Goal: Task Accomplishment & Management: Complete application form

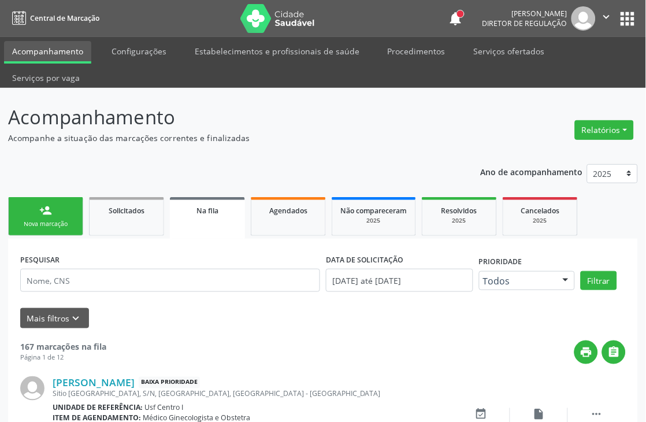
click at [47, 204] on div "person_add" at bounding box center [45, 210] width 13 height 13
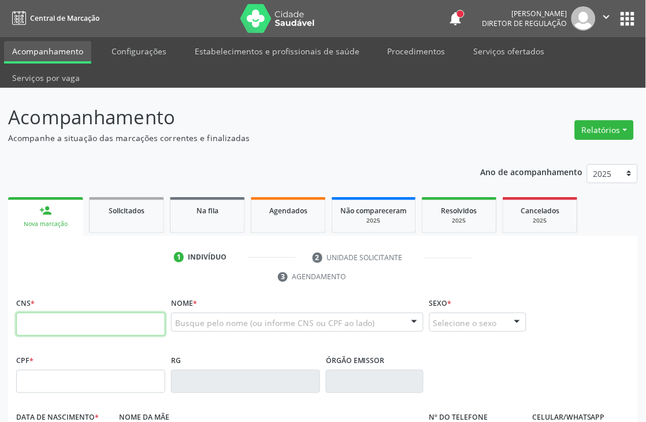
click at [67, 315] on input "text" at bounding box center [90, 324] width 149 height 23
click at [61, 359] on div "CPF *" at bounding box center [90, 372] width 149 height 41
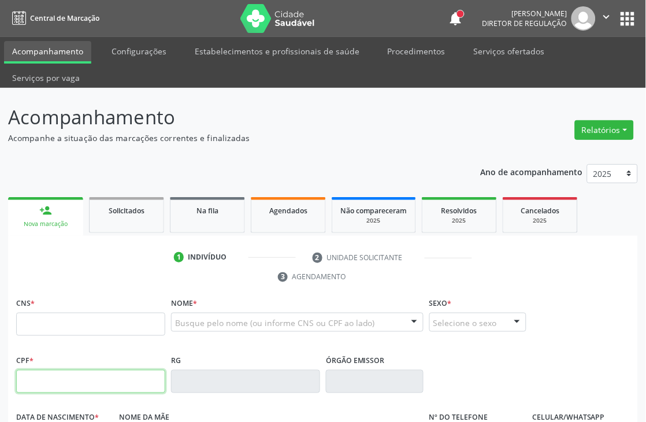
click at [58, 371] on input "text" at bounding box center [90, 381] width 149 height 23
click at [64, 379] on input "text" at bounding box center [90, 381] width 149 height 23
type input "141.690.858-76"
type input "209 2783 5066 0001"
type input "[DATE]"
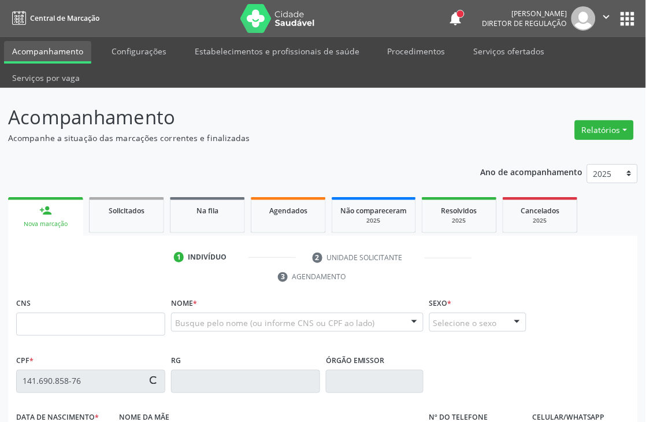
type input "Maria Santa de [DEMOGRAPHIC_DATA]"
type input "[PHONE_NUMBER]"
type input "141.687.988-95"
type input "S/N"
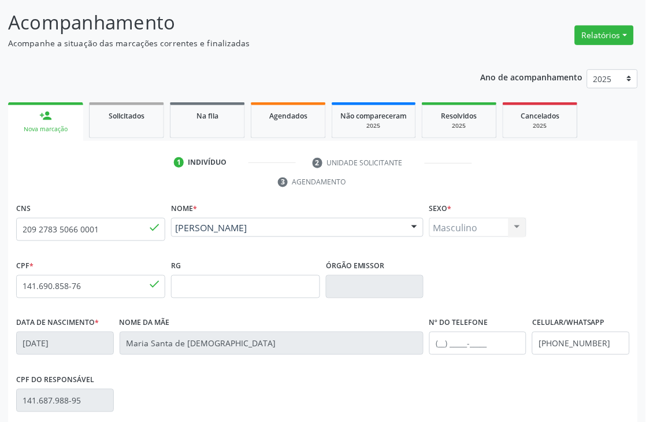
scroll to position [128, 0]
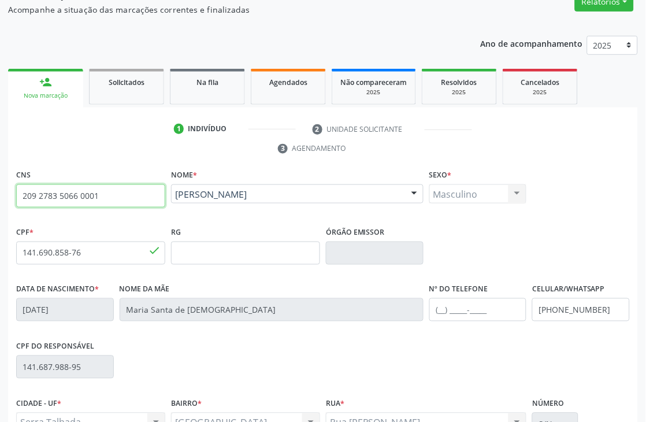
click at [78, 197] on input "209 2783 5066 0001" at bounding box center [90, 195] width 149 height 23
type input "700 8039 4483 7581"
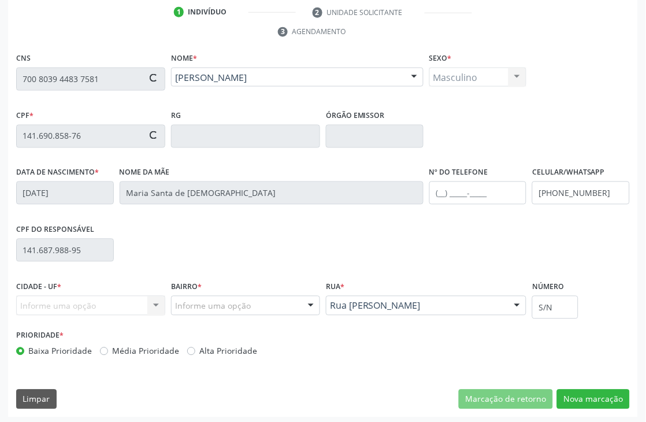
scroll to position [247, 0]
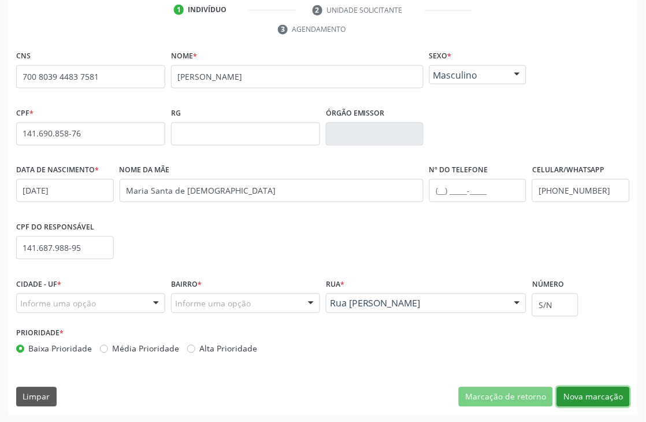
click at [610, 395] on button "Nova marcação" at bounding box center [593, 397] width 73 height 20
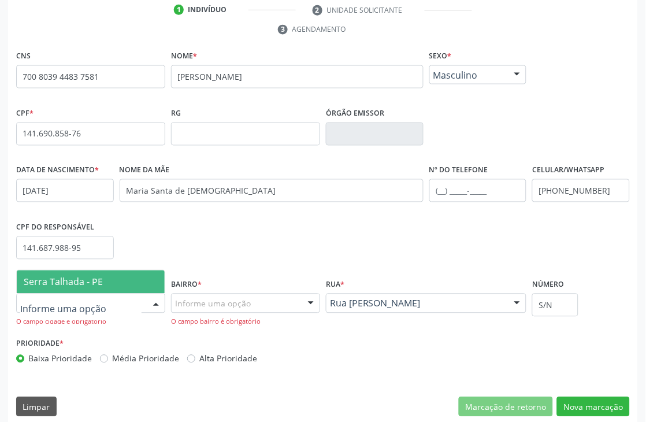
click at [75, 281] on span "Serra Talhada - PE" at bounding box center [63, 282] width 79 height 13
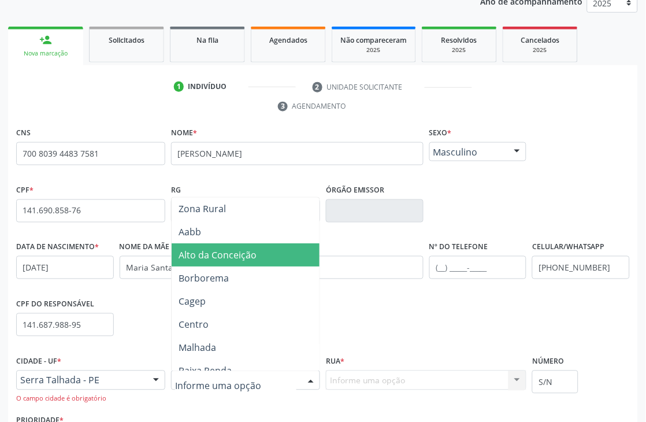
scroll to position [193, 0]
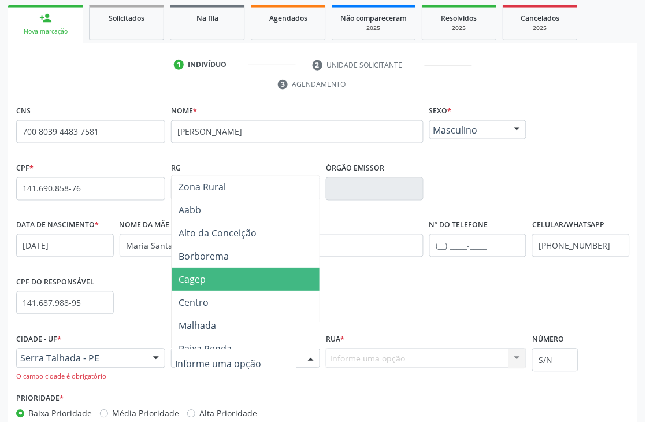
click at [243, 279] on span "Cagep" at bounding box center [265, 279] width 186 height 23
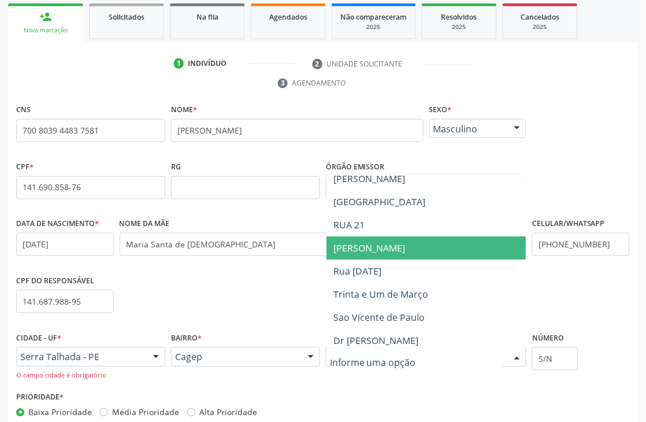
scroll to position [729, 0]
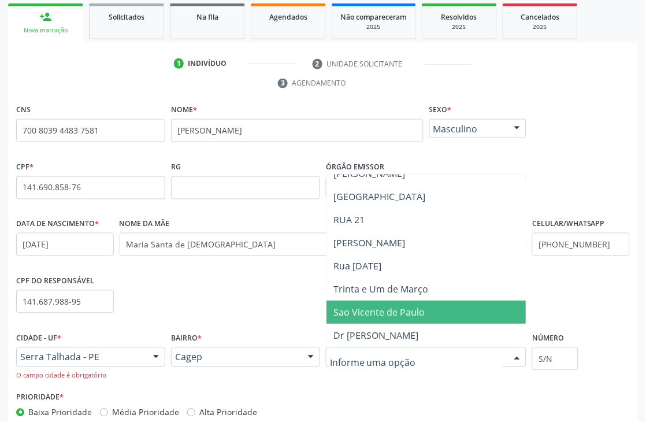
type input "r"
click at [501, 318] on span "Trinta e Um de Março" at bounding box center [426, 312] width 199 height 23
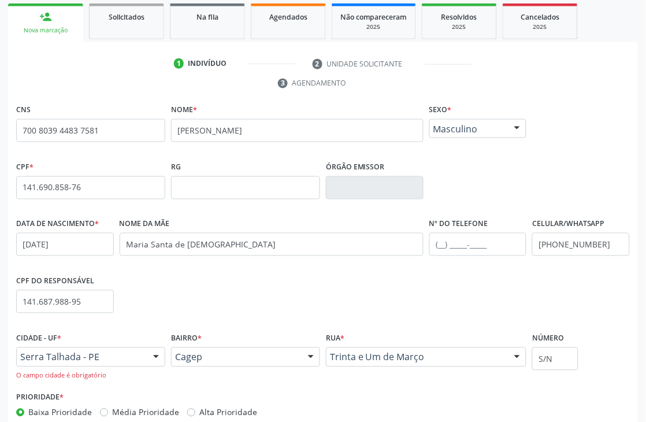
scroll to position [729, 0]
click at [575, 367] on input "S/N" at bounding box center [556, 359] width 46 height 23
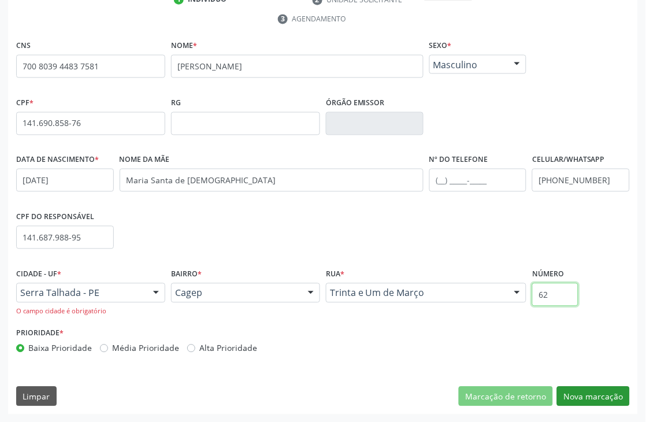
type input "62"
click at [580, 397] on button "Nova marcação" at bounding box center [593, 397] width 73 height 20
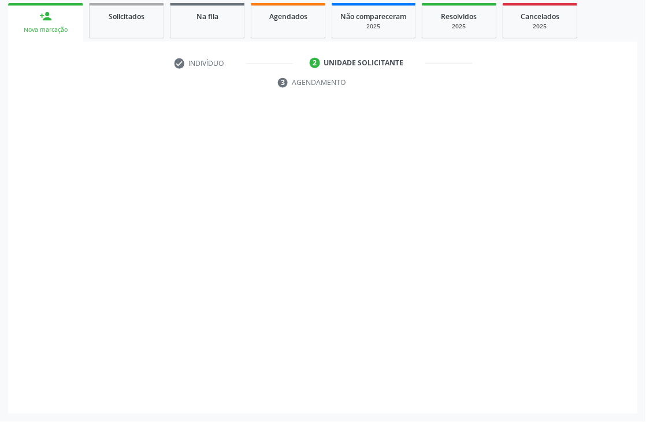
scroll to position [194, 0]
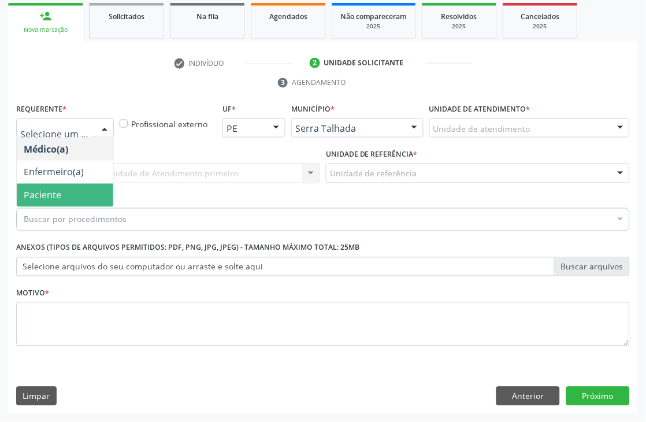
click at [68, 192] on span "Paciente" at bounding box center [65, 195] width 97 height 23
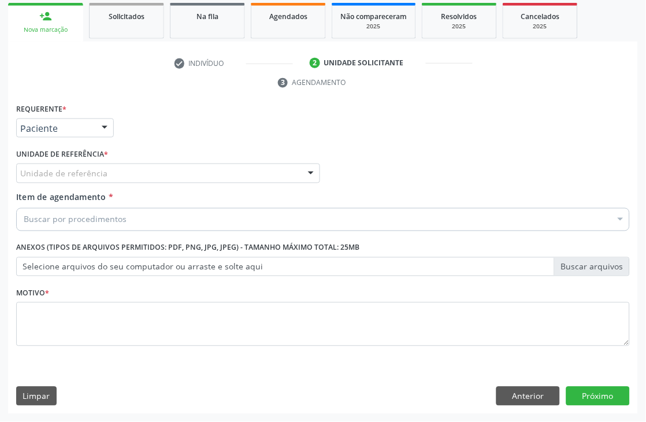
click at [99, 164] on div "Unidade de referência" at bounding box center [168, 174] width 304 height 20
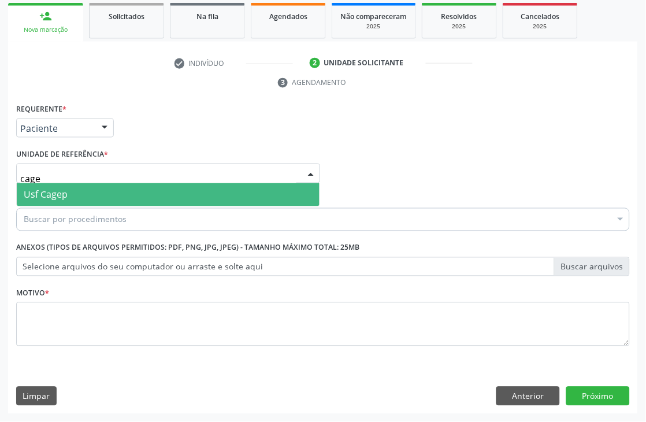
type input "cagep"
click at [77, 192] on span "Usf Cagep" at bounding box center [168, 194] width 303 height 23
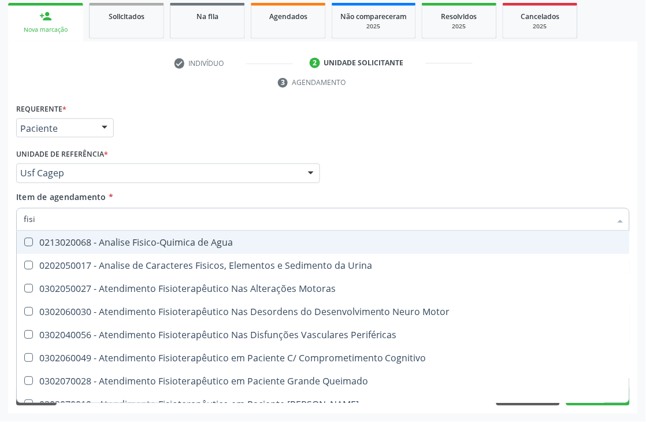
type input "fisio"
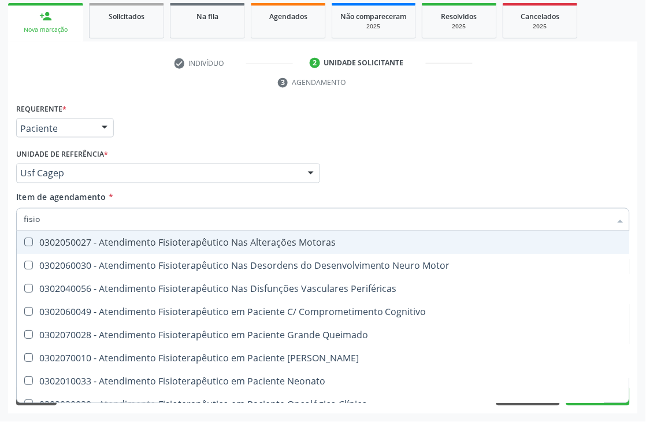
click at [104, 241] on div "0302050027 - Atendimento Fisioterapêutico Nas Alterações Motoras" at bounding box center [437, 242] width 827 height 9
checkbox Motoras "true"
click at [275, 157] on div "Unidade de referência * Usf Cagep Usf do Mutirao Usf Cohab Usf Caicarinha da Pe…" at bounding box center [168, 164] width 304 height 37
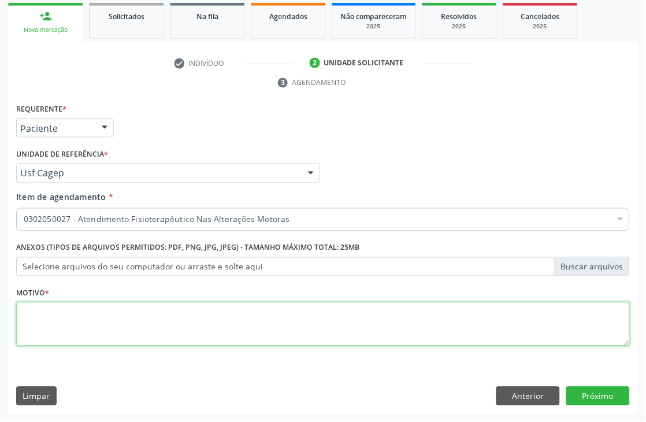
click at [38, 304] on textarea at bounding box center [323, 324] width 614 height 44
type textarea "*"
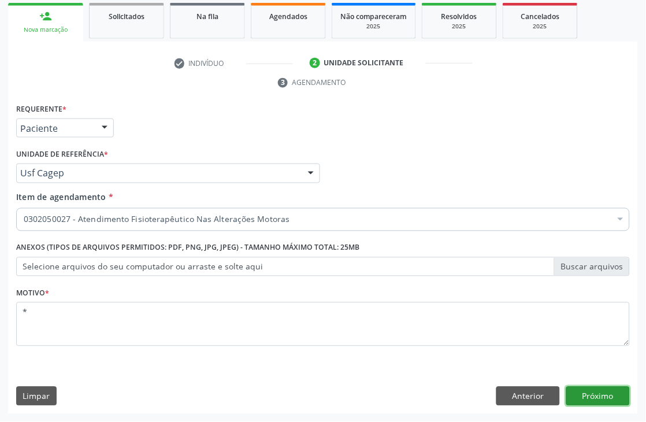
click at [592, 402] on button "Próximo" at bounding box center [599, 397] width 64 height 20
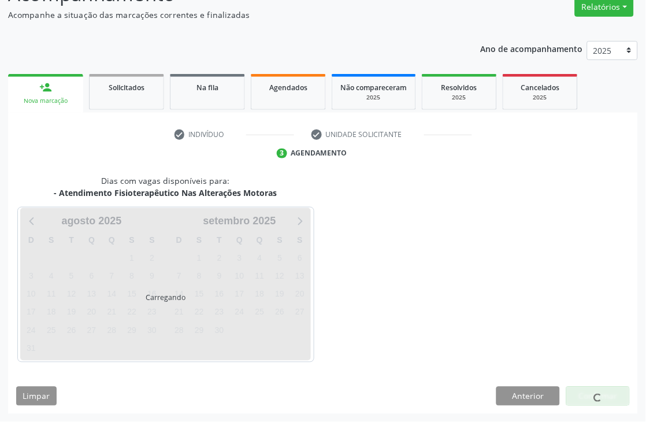
scroll to position [123, 0]
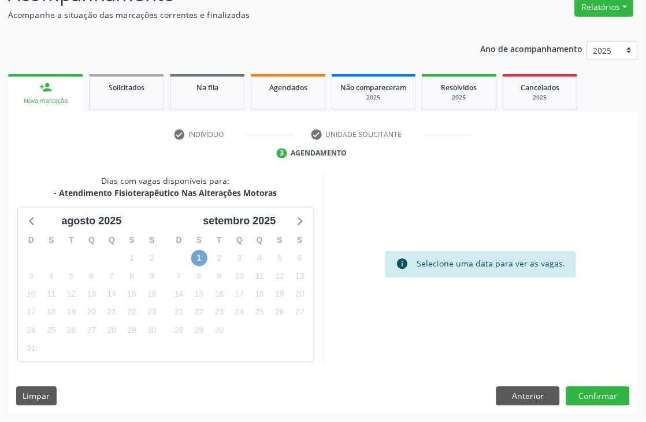
click at [197, 259] on span "1" at bounding box center [199, 258] width 16 height 16
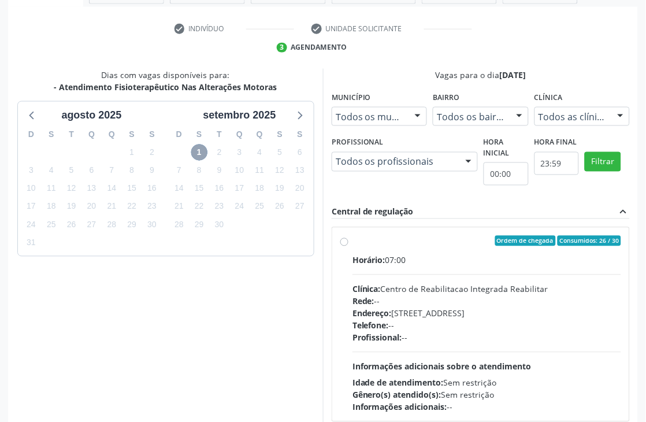
scroll to position [252, 0]
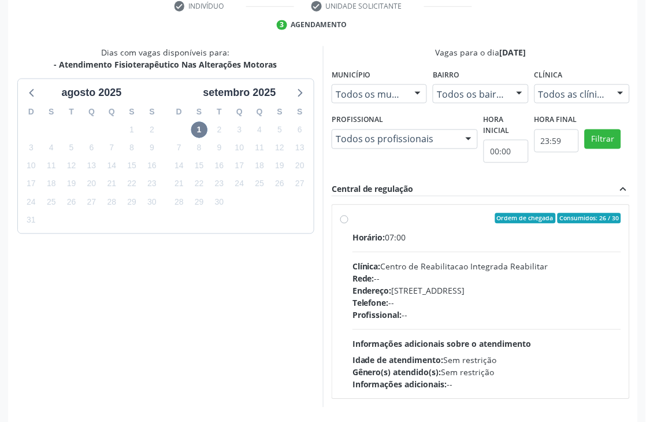
click at [459, 229] on label "Ordem de chegada Consumidos: 26 / 30 Horário: 07:00 Clínica: Centro de Reabilit…" at bounding box center [487, 302] width 269 height 178
click at [349, 224] on input "Ordem de chegada Consumidos: 26 / 30 Horário: 07:00 Clínica: Centro de Reabilit…" at bounding box center [345, 218] width 8 height 10
radio input "true"
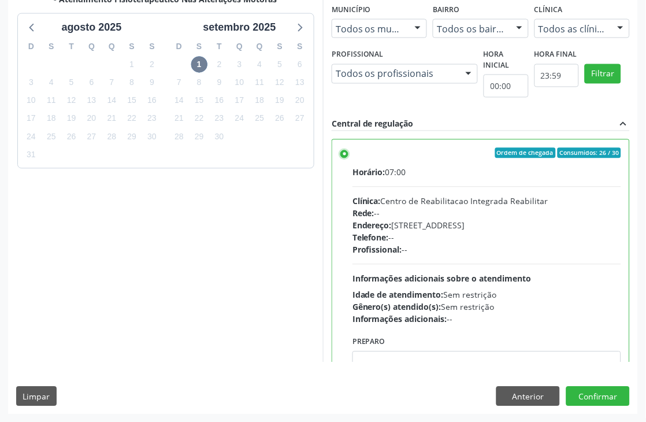
scroll to position [58, 0]
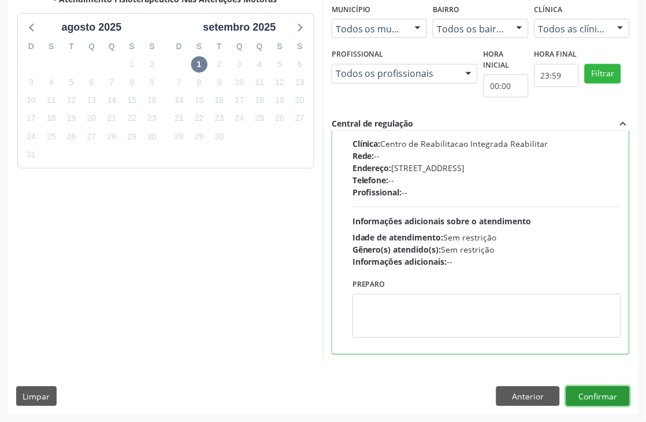
click at [604, 394] on button "Confirmar" at bounding box center [599, 397] width 64 height 20
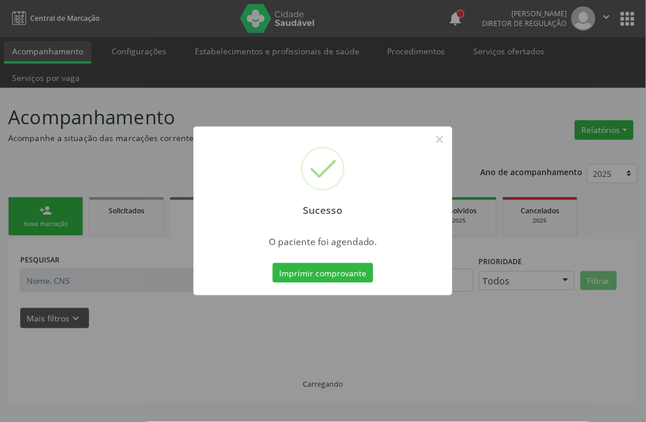
scroll to position [0, 0]
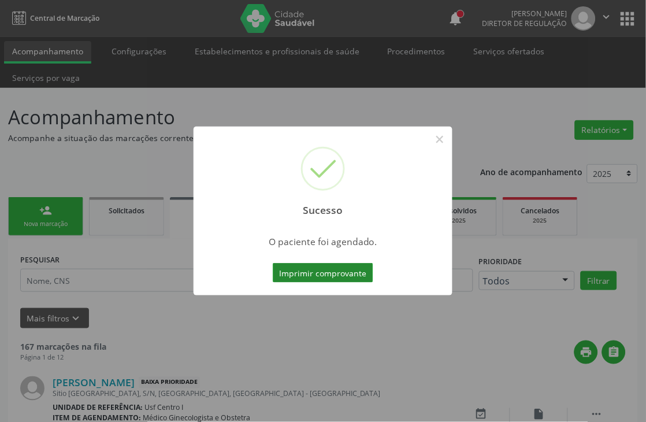
click at [319, 272] on button "Imprimir comprovante" at bounding box center [323, 273] width 101 height 20
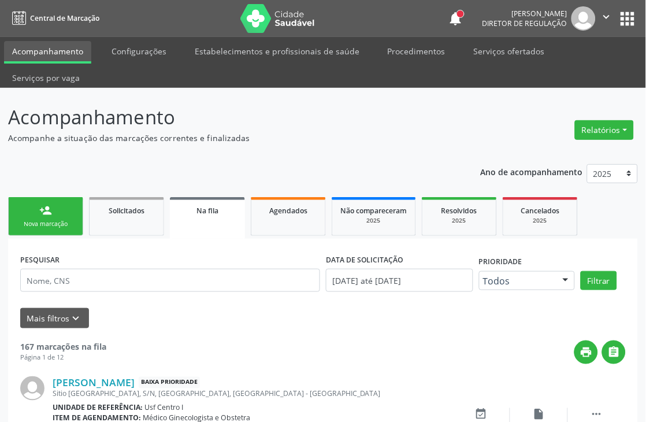
click at [46, 217] on link "person_add Nova marcação" at bounding box center [45, 216] width 75 height 39
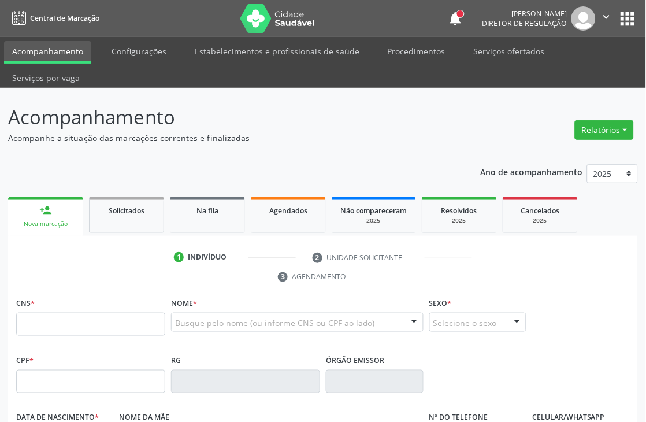
click at [69, 264] on ul "1 Indivíduo 2 Unidade solicitante 3 Agendamento" at bounding box center [323, 267] width 630 height 39
click at [48, 315] on input "text" at bounding box center [90, 324] width 149 height 23
type input "700 8039 4483 7581"
type input "141.690.858-76"
type input "[DATE]"
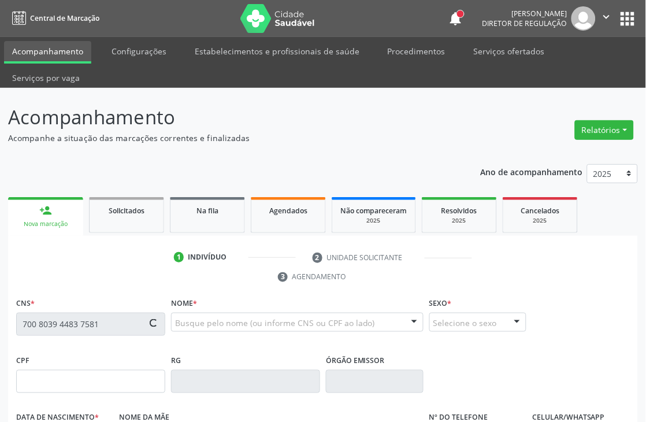
type input "Maria Santa de [DEMOGRAPHIC_DATA]"
type input "[PHONE_NUMBER]"
type input "141.687.988-95"
type input "62"
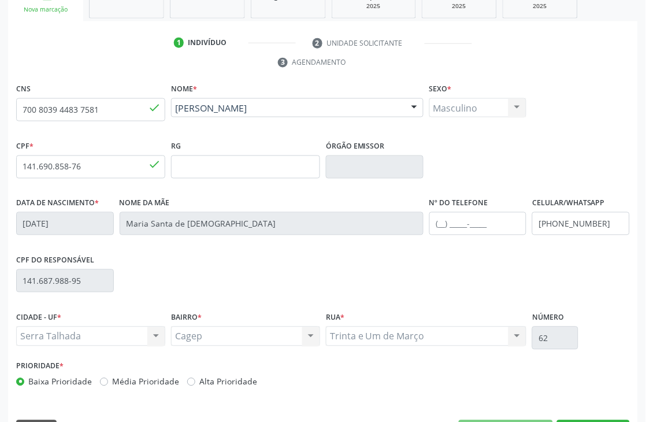
scroll to position [247, 0]
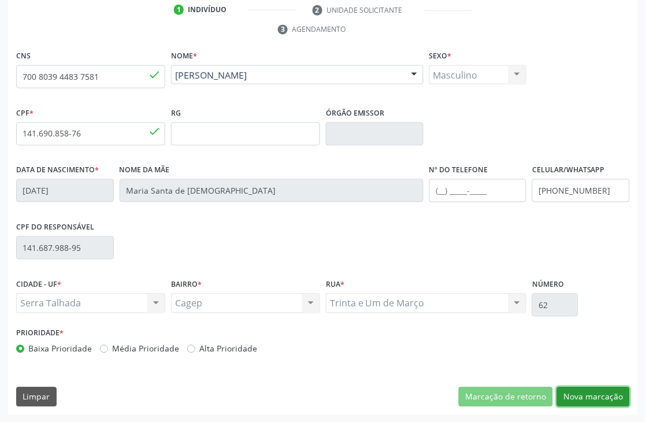
click at [569, 395] on button "Nova marcação" at bounding box center [593, 397] width 73 height 20
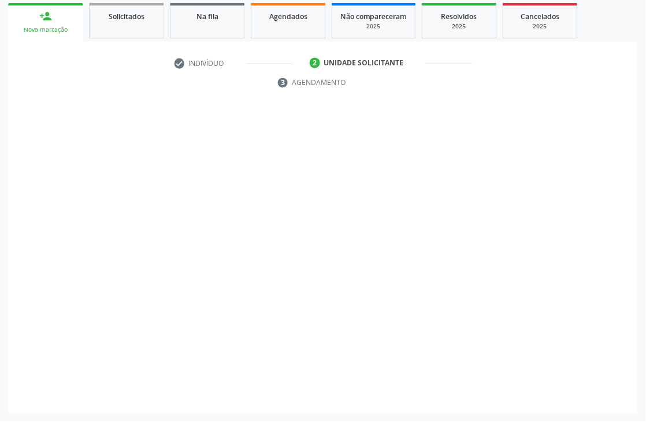
scroll to position [194, 0]
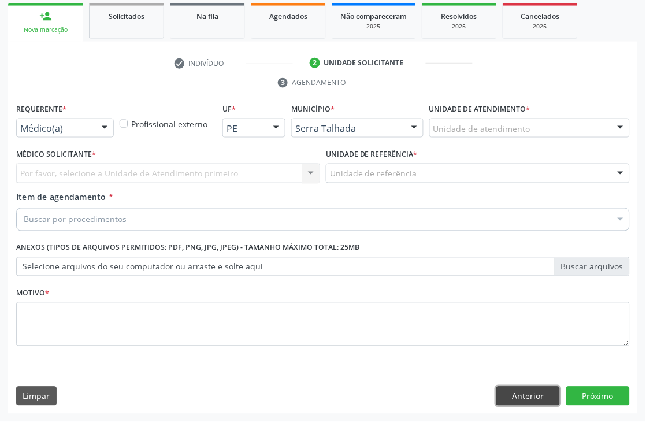
click at [539, 400] on button "Anterior" at bounding box center [529, 397] width 64 height 20
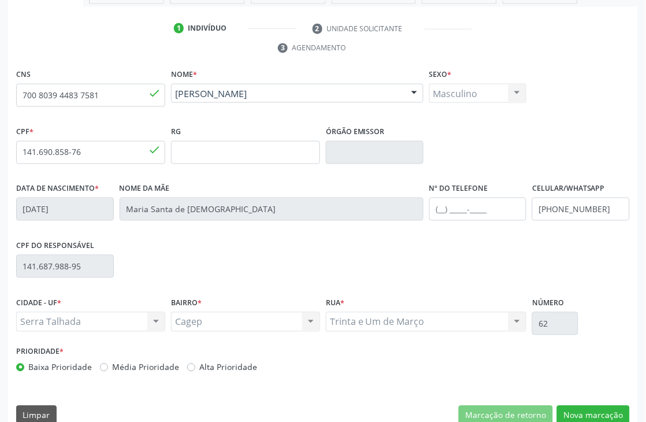
scroll to position [247, 0]
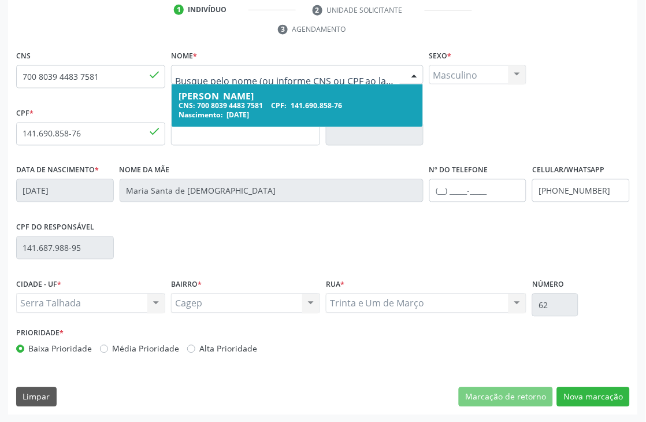
click at [230, 71] on input "text" at bounding box center [287, 80] width 225 height 23
type input "[PERSON_NAME] de li"
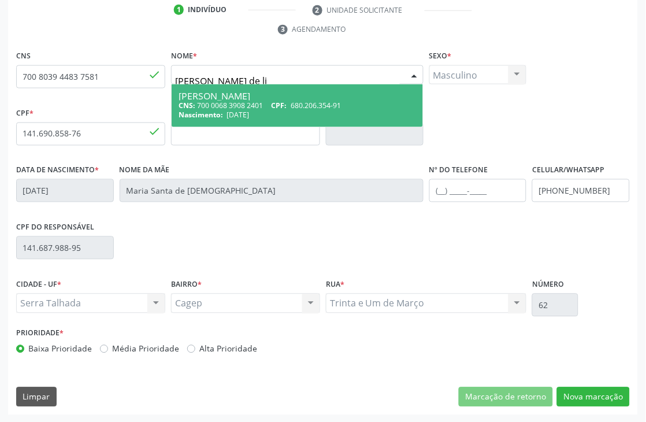
click at [295, 101] on span "680.206.354-91" at bounding box center [316, 106] width 50 height 10
type input "700 0068 3908 2401"
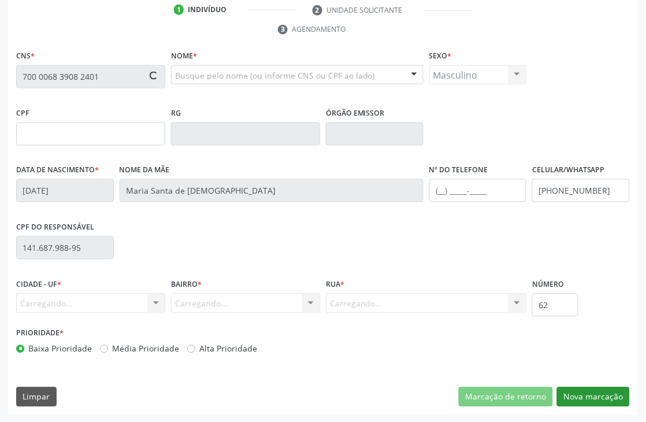
type input "680.206.354-91"
type input "[DATE]"
type input "[PERSON_NAME] de Lima"
type input "[PHONE_NUMBER]"
type input "156"
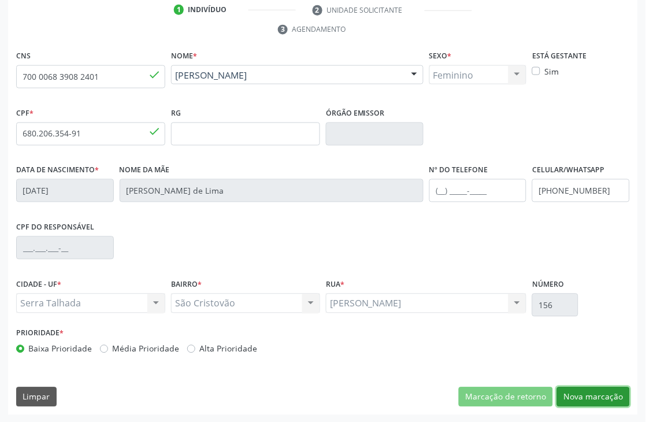
click at [588, 397] on button "Nova marcação" at bounding box center [593, 397] width 73 height 20
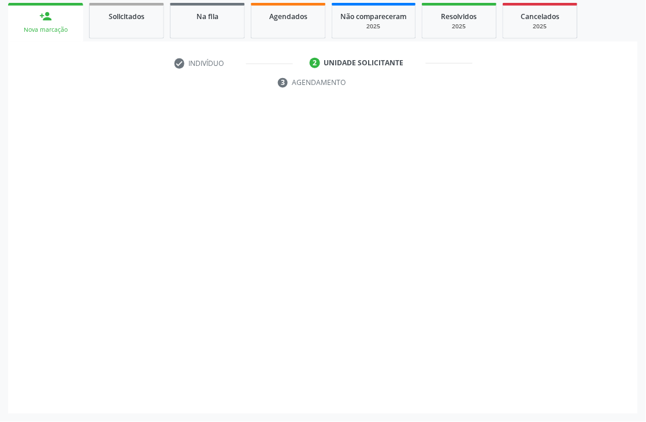
scroll to position [194, 0]
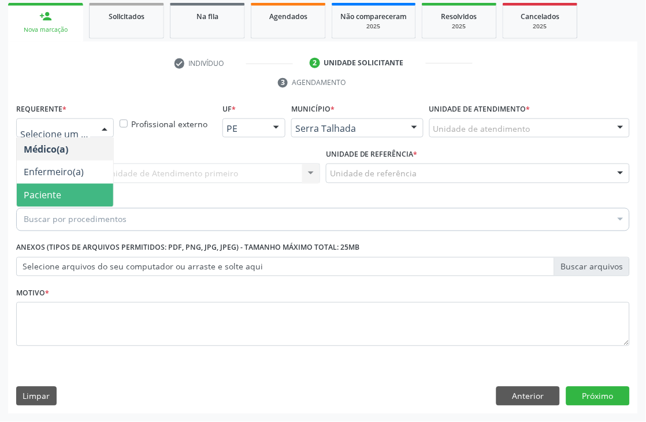
click at [69, 194] on span "Paciente" at bounding box center [65, 195] width 97 height 23
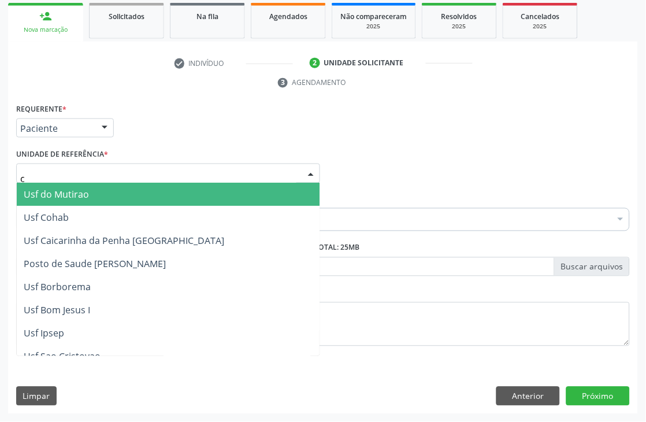
type input "ca"
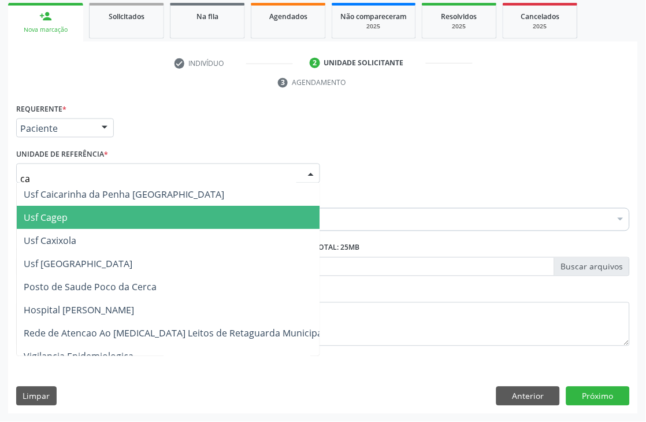
click at [71, 209] on span "Usf Cagep" at bounding box center [174, 217] width 315 height 23
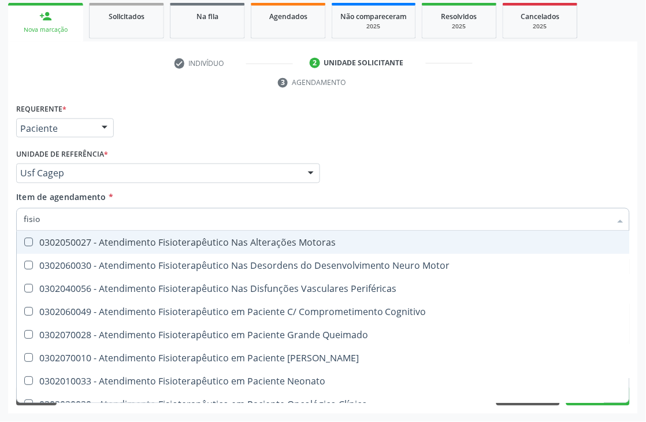
type input "fisiot"
click at [113, 243] on div "0302050027 - Atendimento Fisioterapêutico Nas Alterações Motoras" at bounding box center [357, 242] width 667 height 9
checkbox Motoras "true"
click at [509, 177] on div "Médico Solicitante Por favor, selecione a Unidade de Atendimento primeiro Nenhu…" at bounding box center [323, 168] width 620 height 45
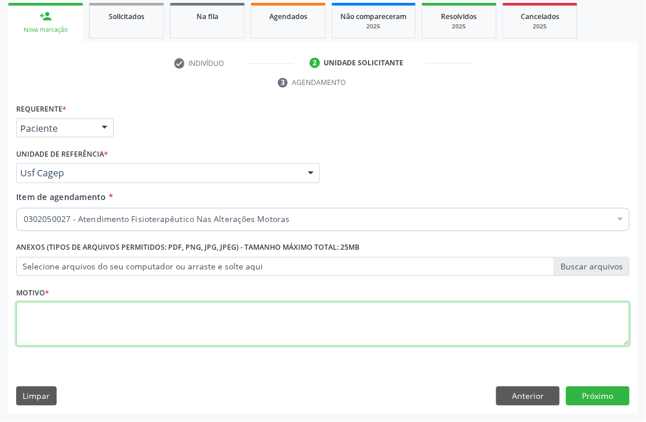
click at [140, 309] on textarea at bounding box center [323, 324] width 614 height 44
type textarea "*-"
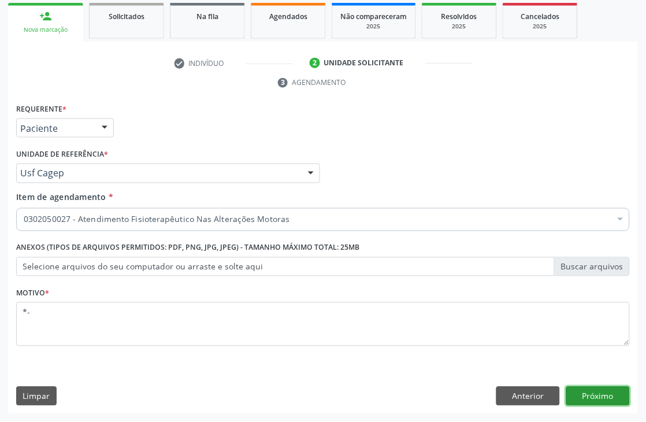
click at [609, 392] on button "Próximo" at bounding box center [599, 397] width 64 height 20
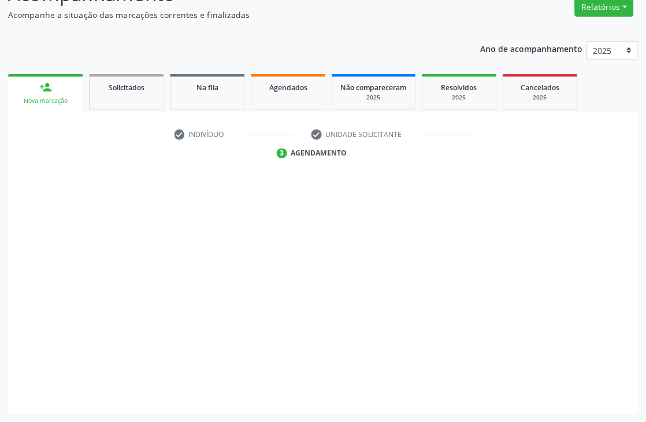
scroll to position [123, 0]
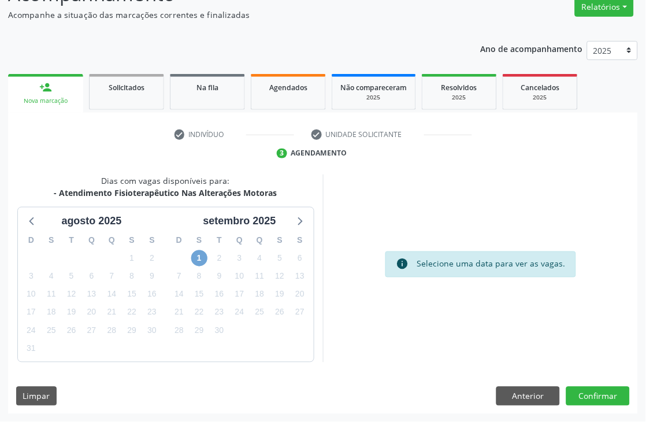
click at [204, 254] on span "1" at bounding box center [199, 258] width 16 height 16
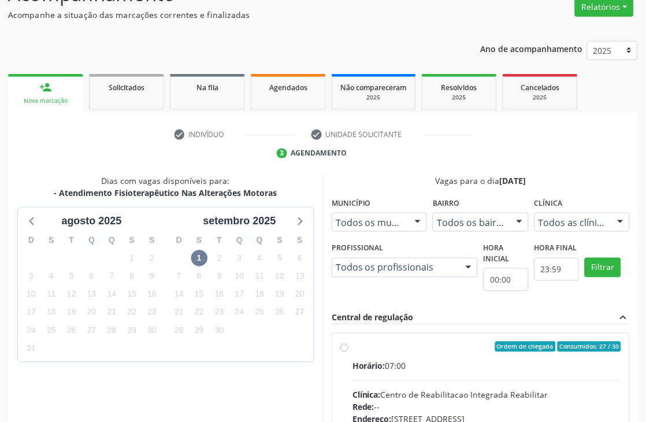
radio input "true"
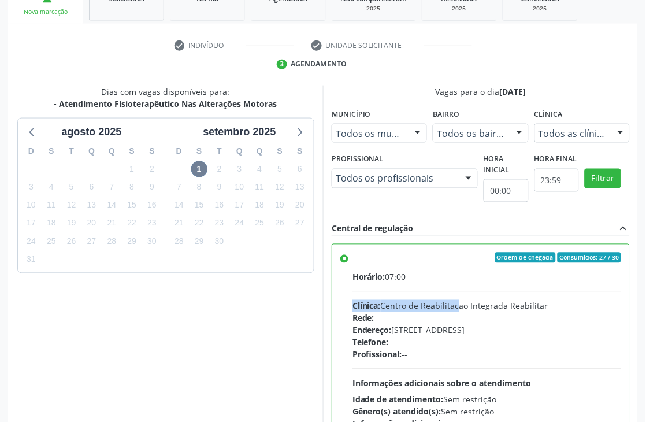
scroll to position [317, 0]
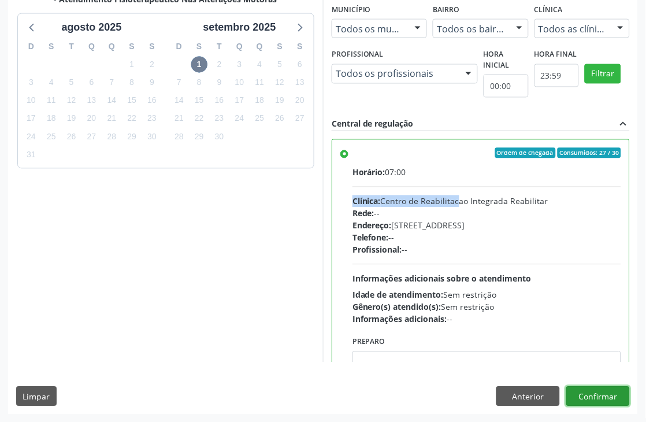
click at [626, 397] on button "Confirmar" at bounding box center [599, 397] width 64 height 20
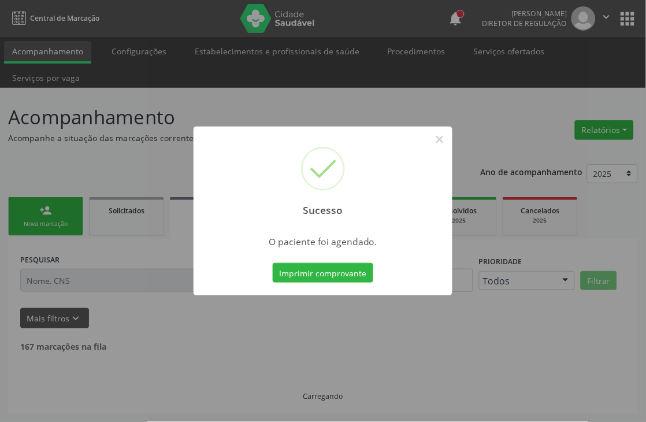
scroll to position [0, 0]
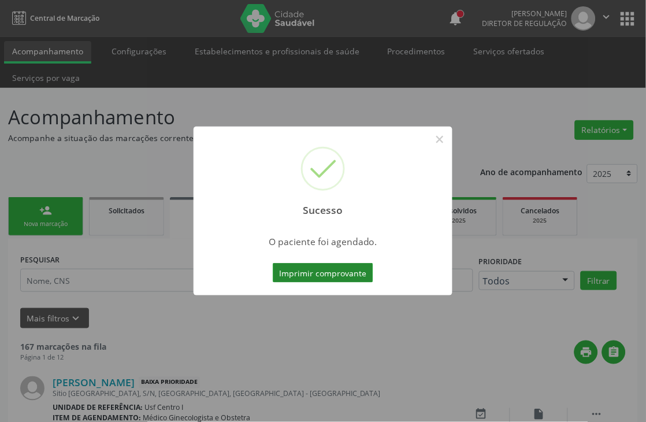
click at [330, 273] on button "Imprimir comprovante" at bounding box center [323, 273] width 101 height 20
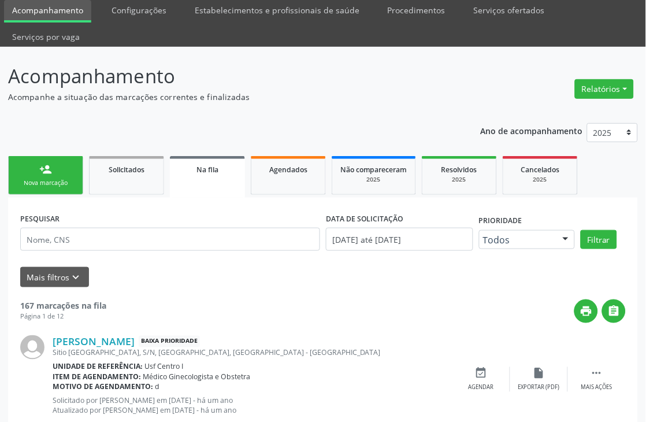
scroll to position [64, 0]
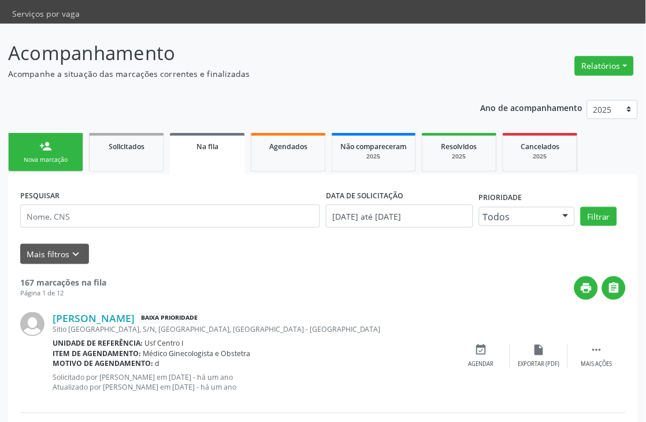
click at [59, 158] on div "Nova marcação" at bounding box center [46, 160] width 58 height 9
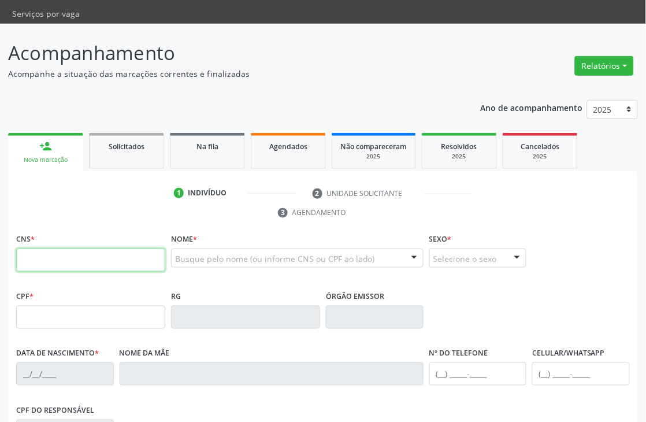
click at [124, 254] on input "text" at bounding box center [90, 260] width 149 height 23
type input "209 2783 5066 0001"
type input "141.690.858-76"
type input "[DATE]"
type input "Maria Santa de [DEMOGRAPHIC_DATA]"
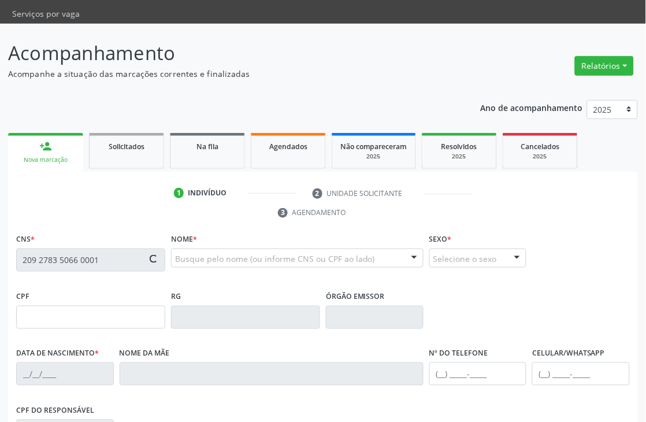
type input "[PHONE_NUMBER]"
type input "S/N"
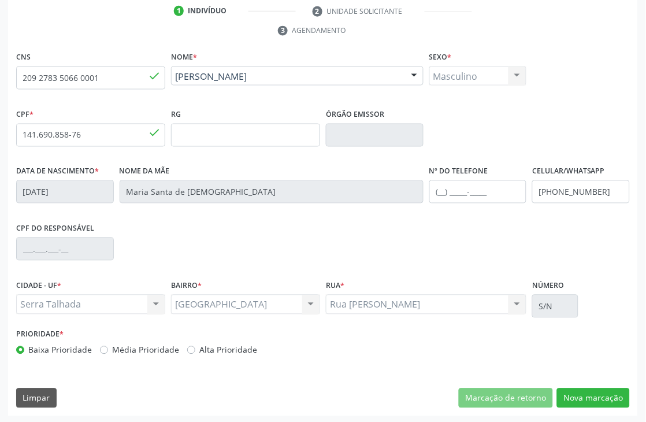
scroll to position [247, 0]
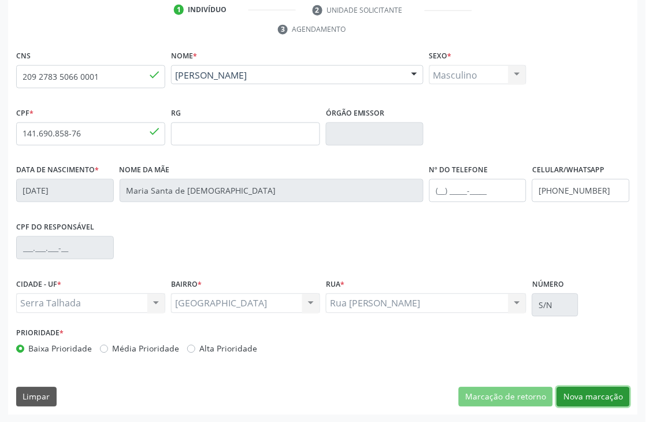
click at [582, 395] on button "Nova marcação" at bounding box center [593, 397] width 73 height 20
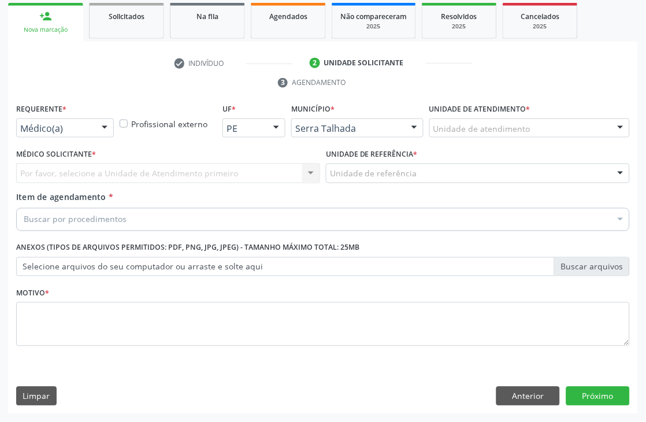
scroll to position [194, 0]
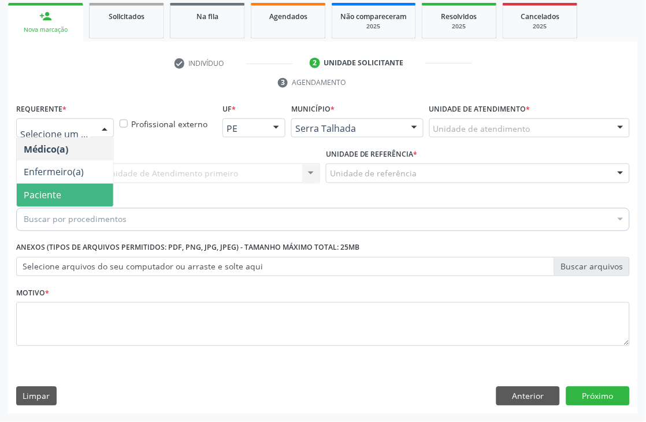
click at [52, 198] on span "Paciente" at bounding box center [43, 195] width 38 height 13
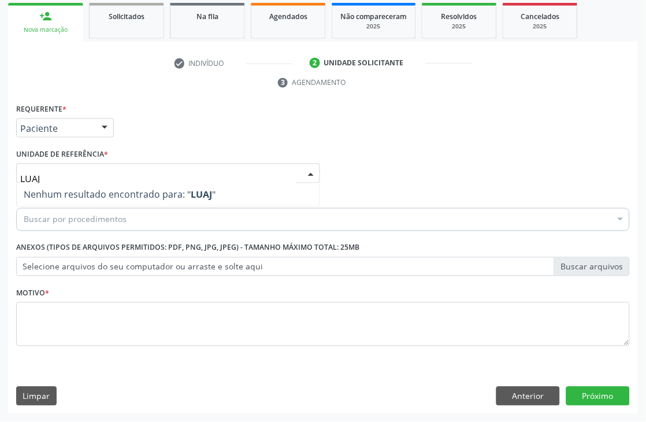
type input "LUA"
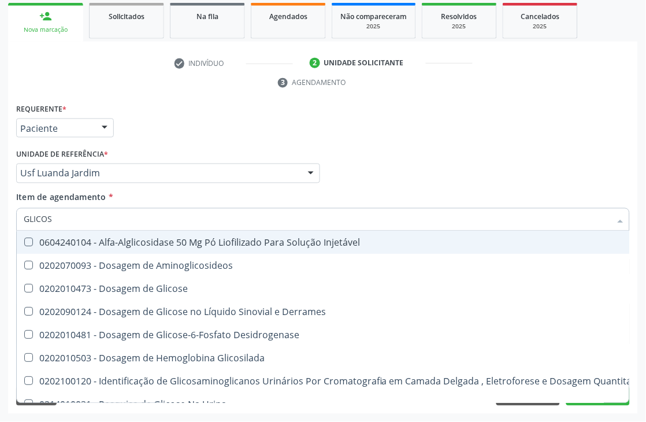
type input "GLICOSE"
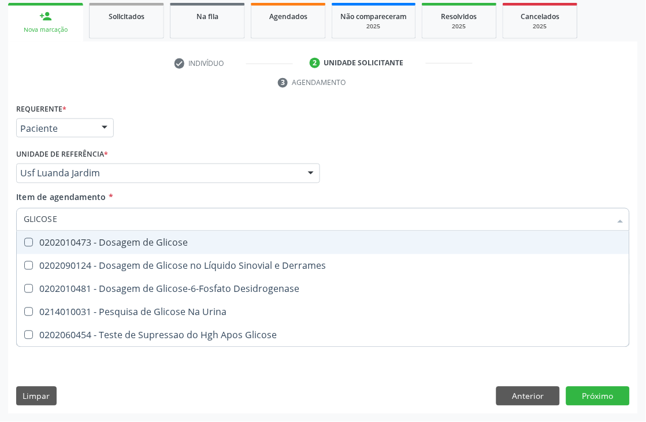
click at [96, 243] on div "0202010473 - Dosagem de Glicose" at bounding box center [323, 242] width 599 height 9
checkbox Glicose "true"
drag, startPoint x: 89, startPoint y: 218, endPoint x: 0, endPoint y: 218, distance: 89.0
click at [0, 218] on div "Acompanhamento Acompanhe a situação das marcações correntes e finalizadas Relat…" at bounding box center [323, 158] width 646 height 528
type input "ACID"
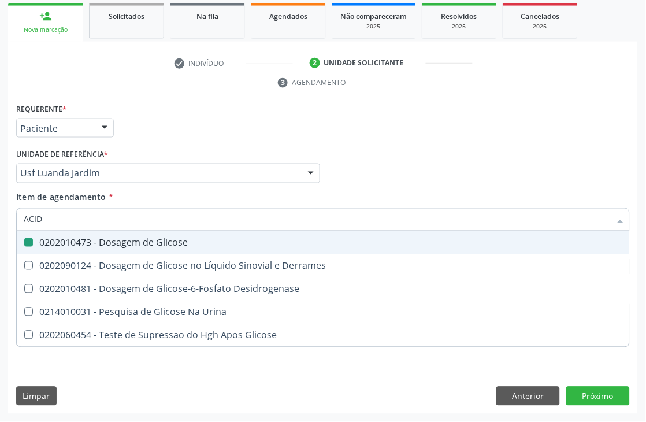
checkbox Glicose "false"
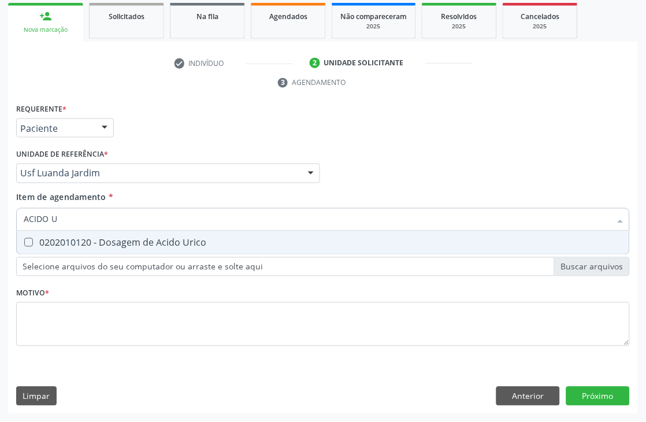
type input "ACIDO U"
click at [36, 239] on div "0202010120 - Dosagem de Acido Urico" at bounding box center [323, 242] width 599 height 9
checkbox Urico "true"
click at [0, 221] on div "Acompanhamento Acompanhe a situação das marcações correntes e finalizadas Relat…" at bounding box center [323, 158] width 646 height 528
type input "CRE"
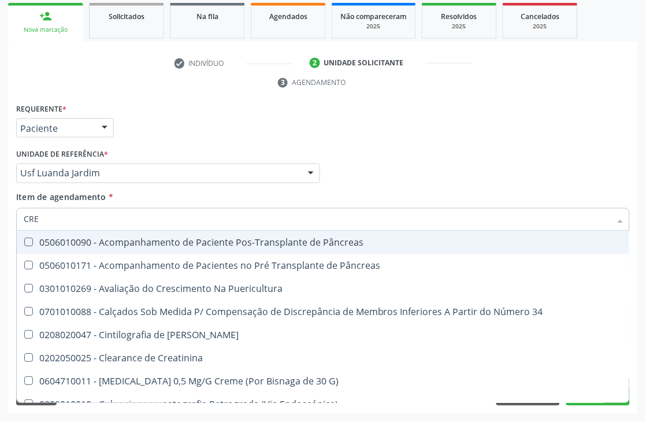
checkbox Pâncreas "false"
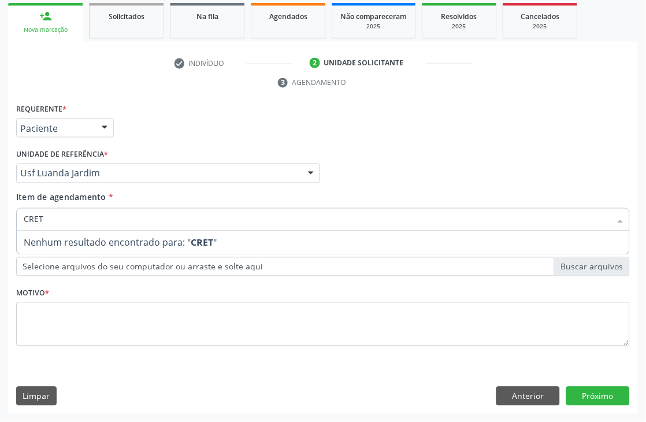
type input "CRE"
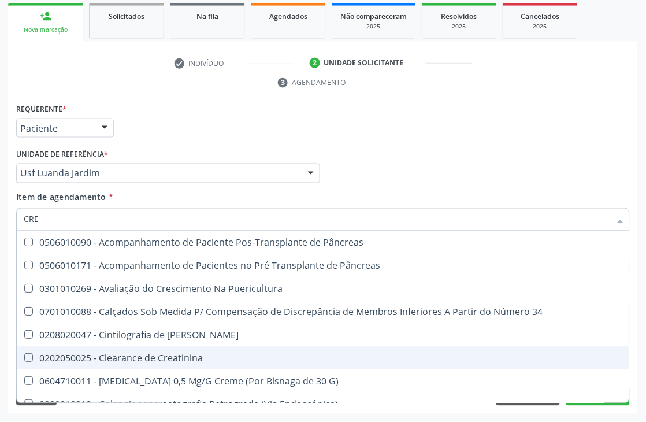
click at [120, 363] on span "0202050025 - Clearance de Creatinina" at bounding box center [323, 358] width 613 height 23
click at [120, 359] on div "0202050025 - Clearance de Creatinina" at bounding box center [323, 358] width 599 height 9
checkbox Creatinina "false"
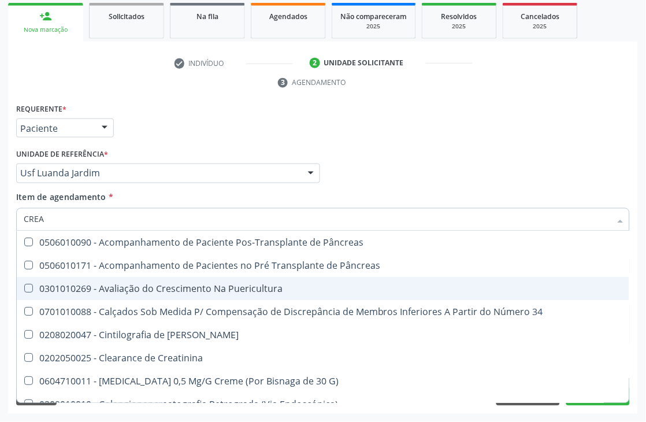
type input "CREAT"
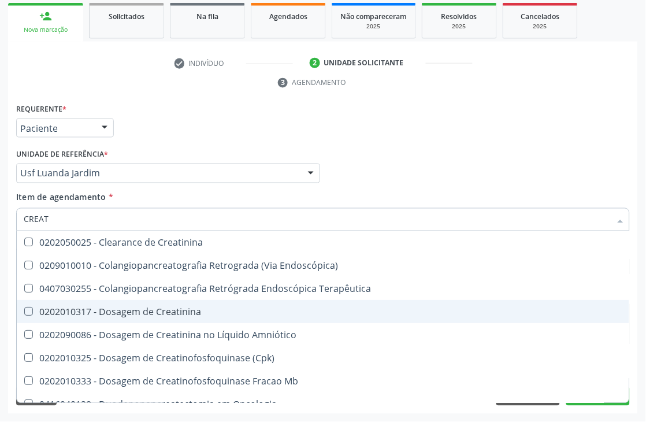
click at [159, 308] on div "0202010317 - Dosagem de Creatinina" at bounding box center [323, 312] width 599 height 9
checkbox Creatinina "true"
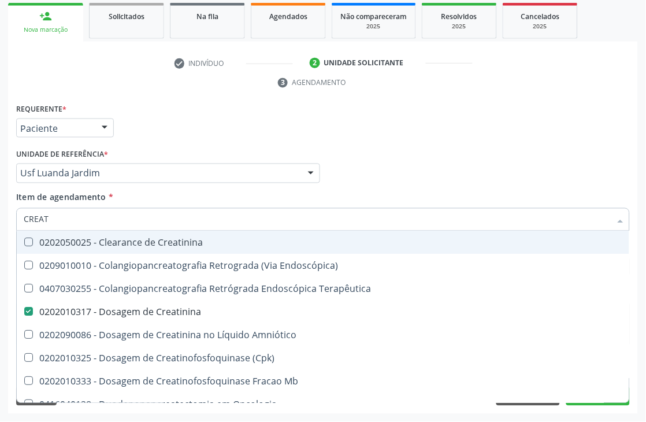
drag, startPoint x: 73, startPoint y: 221, endPoint x: 0, endPoint y: 221, distance: 72.9
click at [0, 221] on div "Acompanhamento Acompanhe a situação das marcações correntes e finalizadas Relat…" at bounding box center [323, 158] width 646 height 528
type input "COLES"
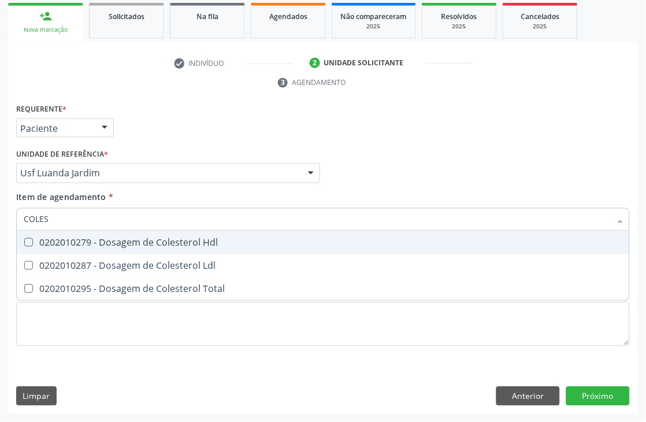
click at [76, 239] on div "0202010279 - Dosagem de Colesterol Hdl" at bounding box center [323, 242] width 599 height 9
checkbox Hdl "true"
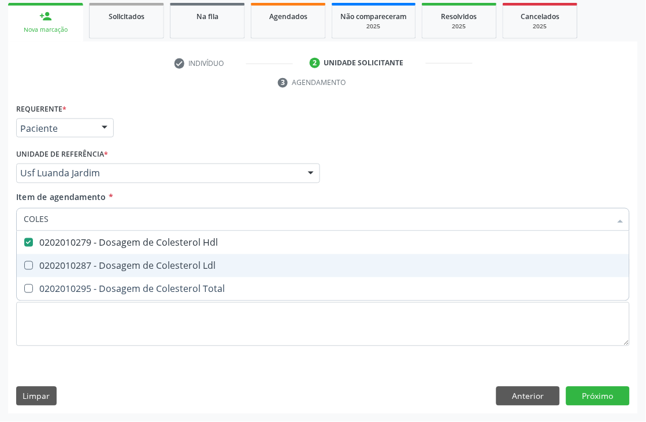
click at [74, 261] on div "0202010287 - Dosagem de Colesterol Ldl" at bounding box center [323, 265] width 599 height 9
checkbox Ldl "true"
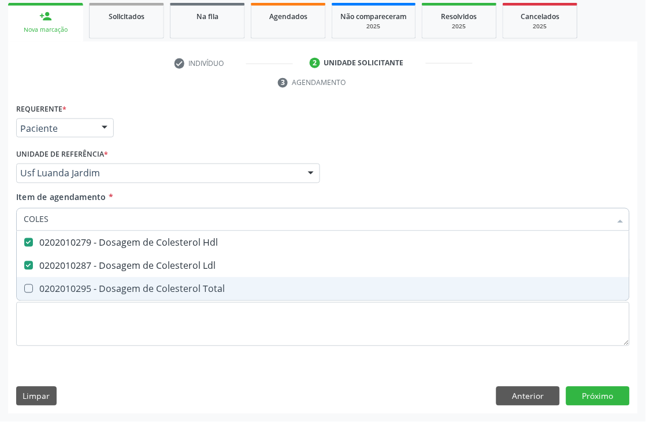
click at [72, 284] on div "0202010295 - Dosagem de Colesterol Total" at bounding box center [323, 288] width 599 height 9
checkbox Total "true"
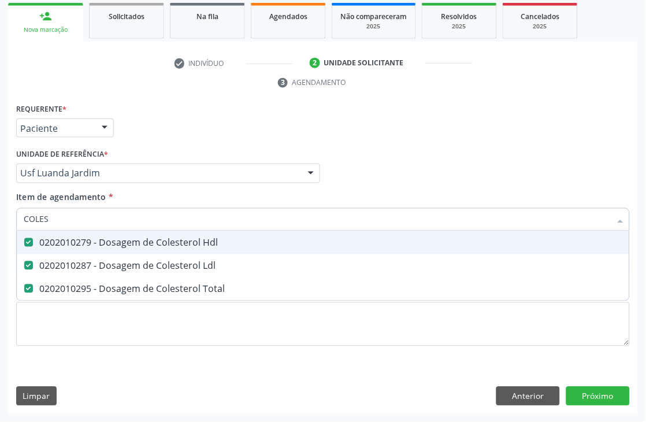
drag, startPoint x: 72, startPoint y: 218, endPoint x: 0, endPoint y: 218, distance: 71.7
click at [0, 218] on div "Acompanhamento Acompanhe a situação das marcações correntes e finalizadas Relat…" at bounding box center [323, 158] width 646 height 528
type input "TG"
checkbox Hdl "false"
checkbox Ldl "false"
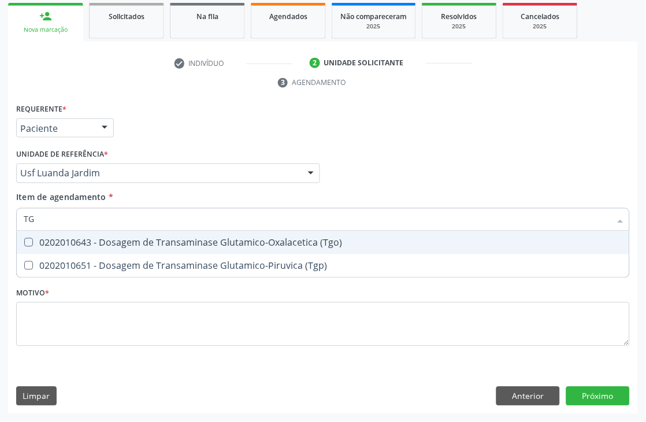
click at [93, 238] on div "0202010643 - Dosagem de Transaminase Glutamico-Oxalacetica (Tgo)" at bounding box center [323, 242] width 599 height 9
checkbox \(Tgo\) "true"
drag, startPoint x: 89, startPoint y: 216, endPoint x: 0, endPoint y: 217, distance: 89.1
click at [0, 217] on div "Acompanhamento Acompanhe a situação das marcações correntes e finalizadas Relat…" at bounding box center [323, 158] width 646 height 528
type input "TR"
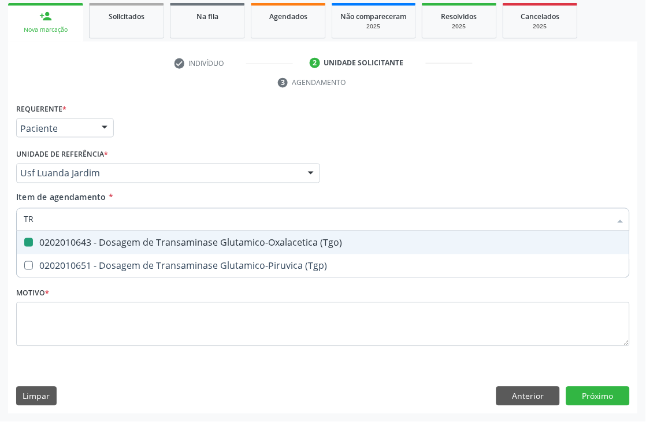
checkbox \(Tgo\) "false"
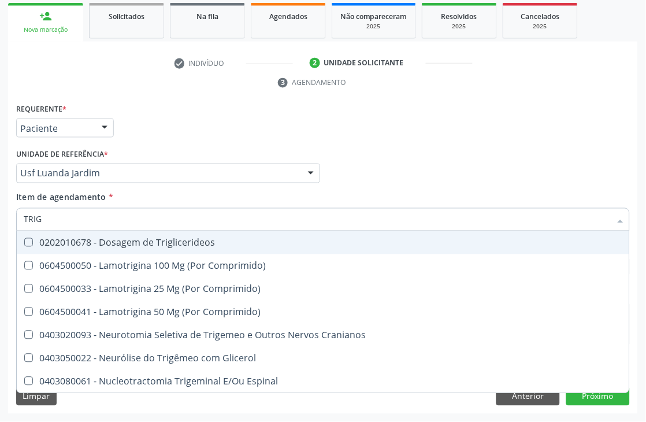
type input "TRIGL"
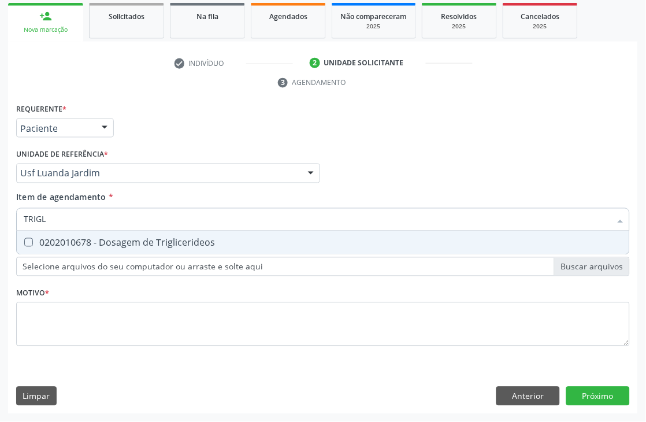
click at [52, 238] on div "0202010678 - Dosagem de Triglicerideos" at bounding box center [323, 242] width 599 height 9
checkbox Triglicerideos "true"
drag, startPoint x: 61, startPoint y: 224, endPoint x: 0, endPoint y: 212, distance: 61.8
click at [0, 212] on div "Acompanhamento Acompanhe a situação das marcações correntes e finalizadas Relat…" at bounding box center [323, 158] width 646 height 528
type input "HEM"
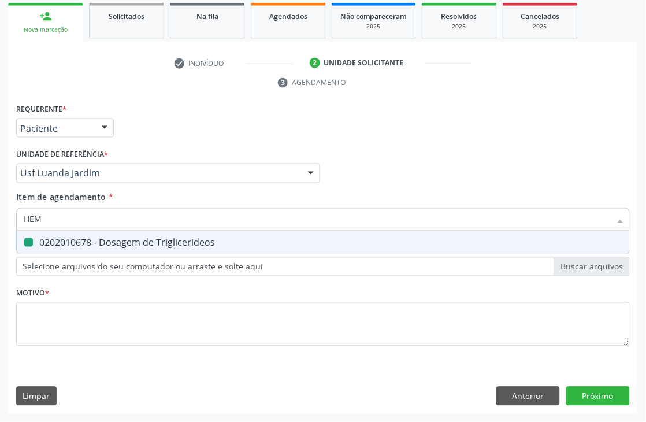
checkbox Triglicerideos "false"
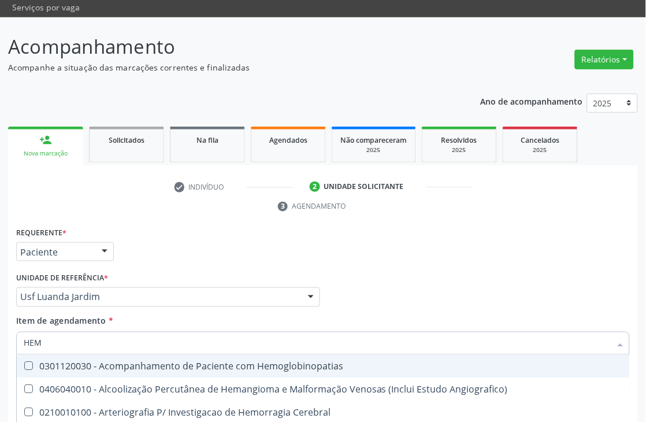
scroll to position [130, 0]
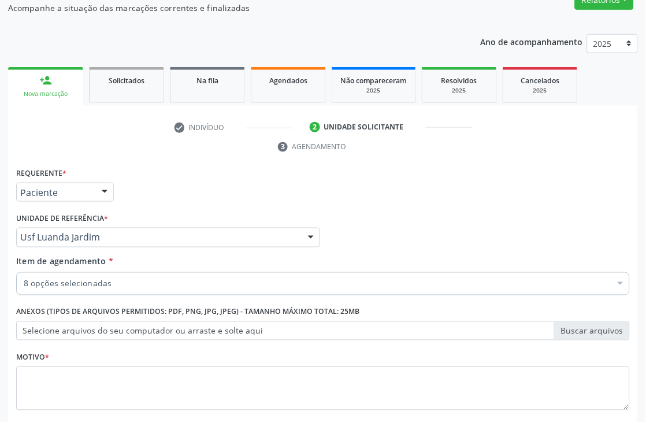
checkbox Glicose "true"
checkbox Urico "true"
checkbox Creatinina "true"
checkbox Hdl "true"
checkbox Ldl "true"
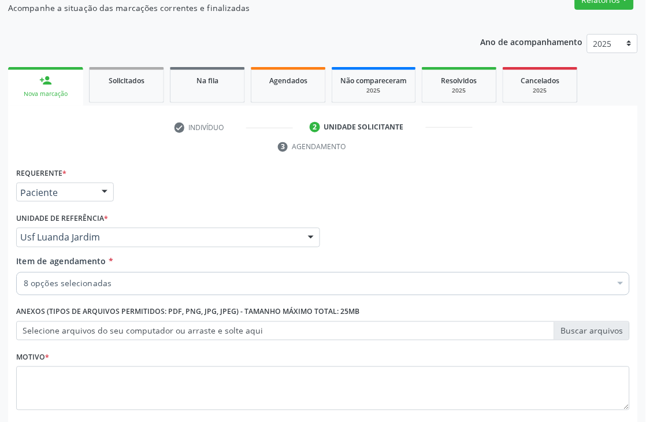
checkbox Total "true"
checkbox \(Tgo\) "true"
checkbox Triglicerideos "true"
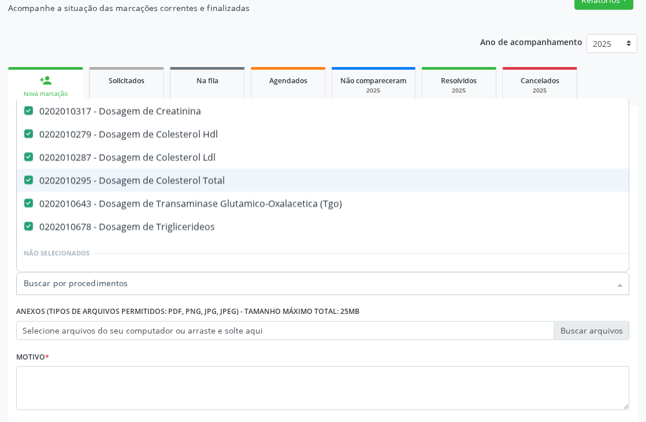
scroll to position [128, 0]
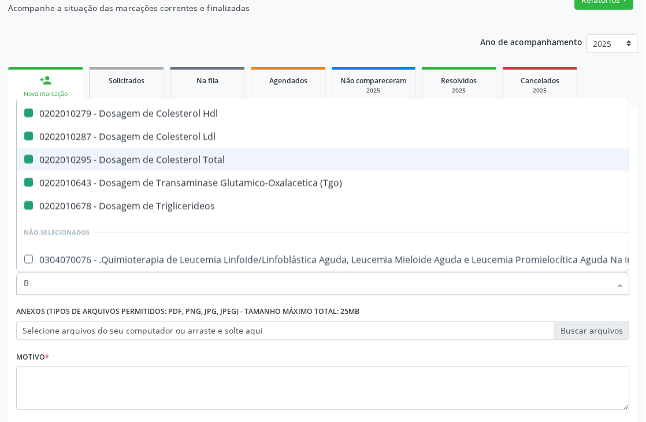
type input "BI"
checkbox Glicose "false"
checkbox Urico "false"
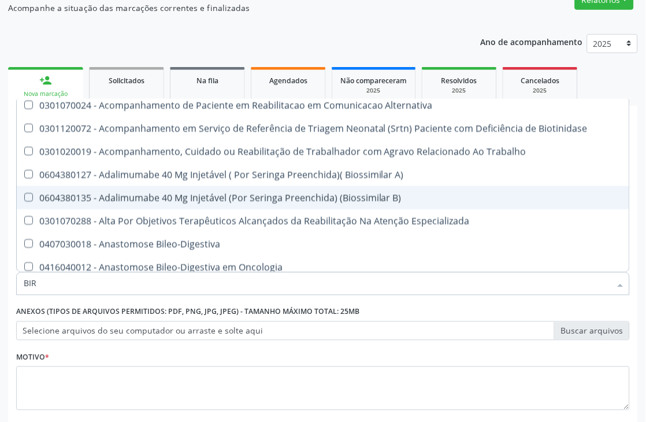
scroll to position [0, 0]
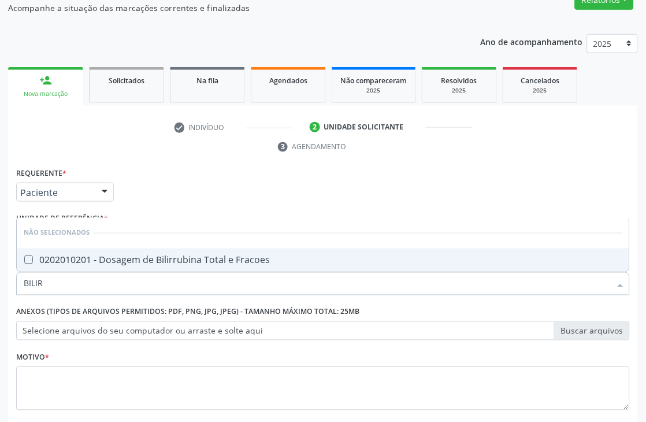
type input "BILIRR"
click at [176, 258] on div "0202010201 - Dosagem de Bilirrubina Total e Fracoes" at bounding box center [323, 260] width 599 height 9
checkbox Fracoes "true"
drag, startPoint x: 112, startPoint y: 273, endPoint x: 0, endPoint y: 273, distance: 112.2
click at [0, 275] on div "Acompanhamento Acompanhe a situação das marcações correntes e finalizadas Relat…" at bounding box center [323, 222] width 646 height 528
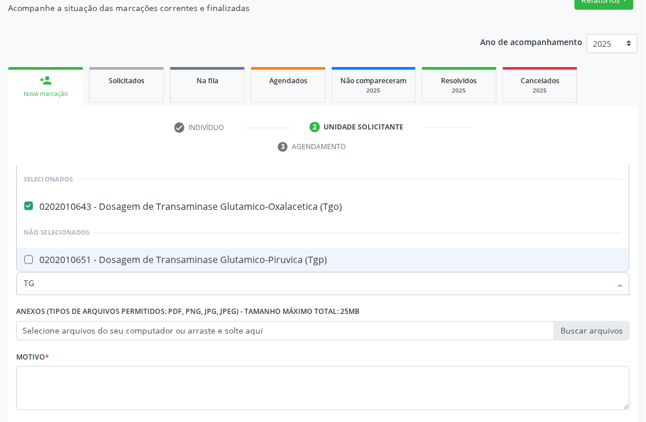
drag, startPoint x: 91, startPoint y: 290, endPoint x: 0, endPoint y: 250, distance: 98.9
click at [0, 250] on div "Acompanhamento Acompanhe a situação das marcações correntes e finalizadas Relat…" at bounding box center [323, 222] width 646 height 528
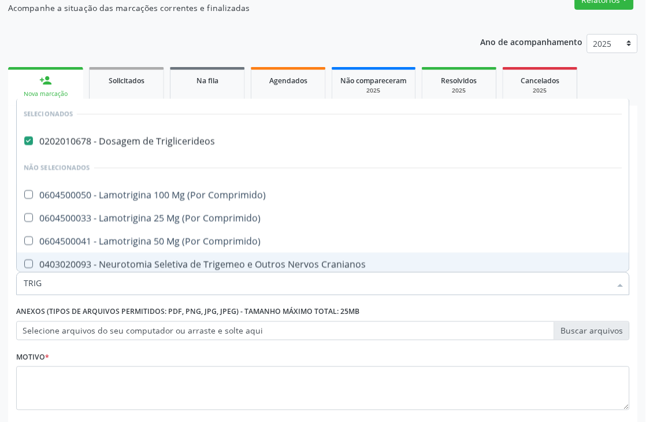
drag, startPoint x: 49, startPoint y: 281, endPoint x: 0, endPoint y: 256, distance: 54.6
click at [0, 256] on div "Acompanhamento Acompanhe a situação das marcações correntes e finalizadas Relat…" at bounding box center [323, 222] width 646 height 528
type input "HE"
checkbox Triglicerideos "false"
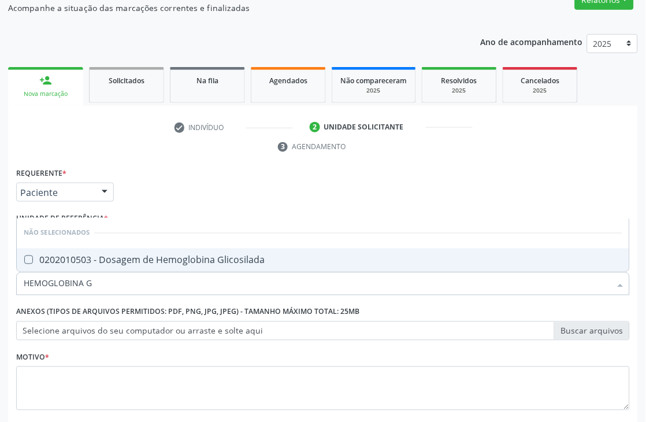
type input "HEMOGLOBINA G"
click at [55, 256] on div "0202010503 - Dosagem de Hemoglobina Glicosilada" at bounding box center [323, 260] width 599 height 9
checkbox Glicosilada "true"
drag, startPoint x: 127, startPoint y: 281, endPoint x: 0, endPoint y: 212, distance: 144.9
click at [0, 229] on div "Acompanhamento Acompanhe a situação das marcações correntes e finalizadas Relat…" at bounding box center [323, 222] width 646 height 528
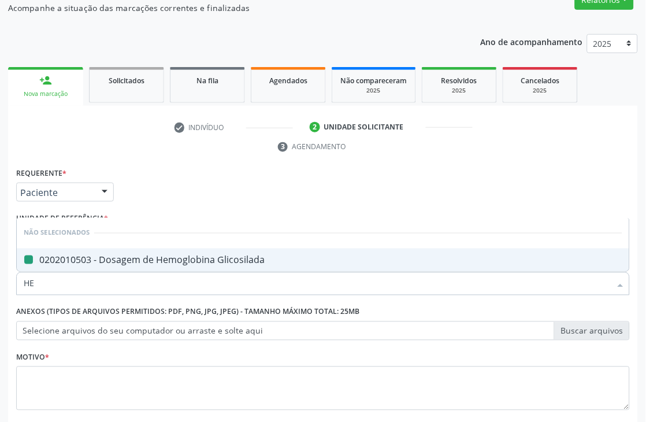
type input "HEM"
checkbox Glicosilada "false"
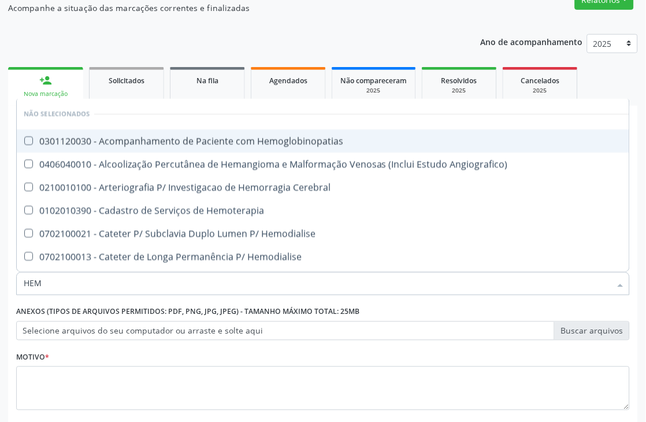
type input "HEMO"
checkbox Hemacias "true"
checkbox Glicosilada "false"
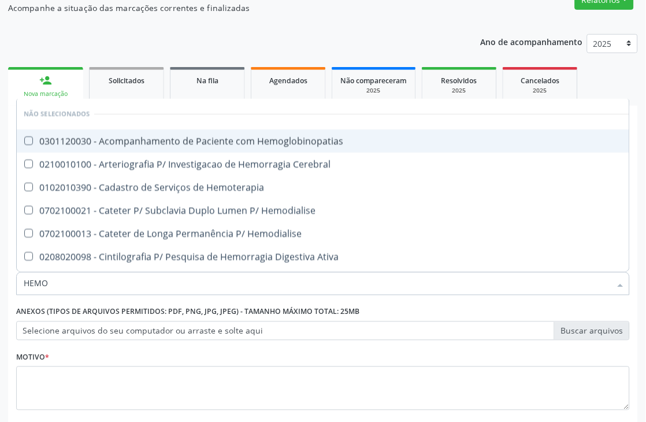
type input "HEMOG"
checkbox Tardio\) "true"
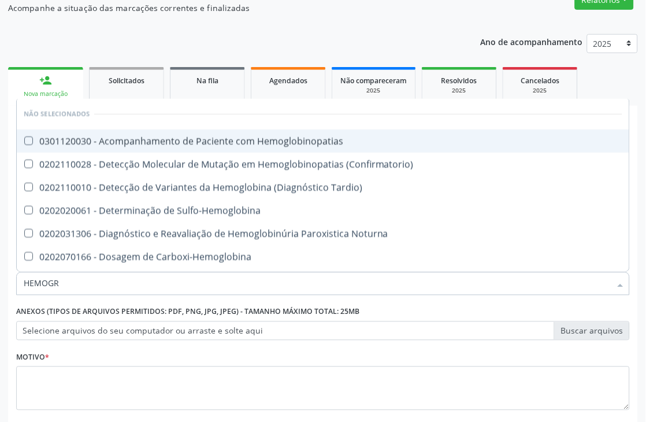
type input "HEMOGRA"
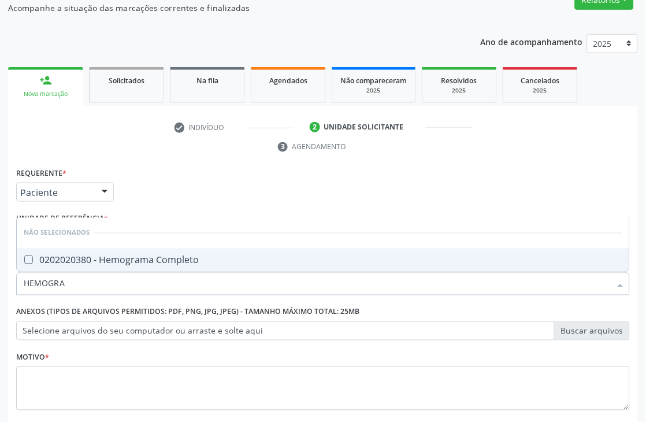
click at [165, 256] on div "0202020380 - Hemograma Completo" at bounding box center [323, 260] width 599 height 9
checkbox Completo "true"
click at [112, 275] on input "HEMOGRA" at bounding box center [317, 283] width 587 height 23
click at [110, 275] on input "HEMOGRA" at bounding box center [317, 283] width 587 height 23
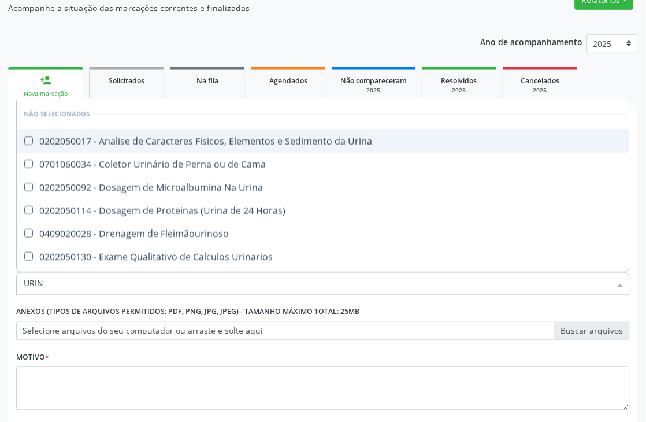
type input "URINA"
click at [143, 145] on div "0202050017 - Analise de Caracteres Fisicos, Elementos e Sedimento da Urina" at bounding box center [323, 140] width 599 height 9
checkbox Urina "true"
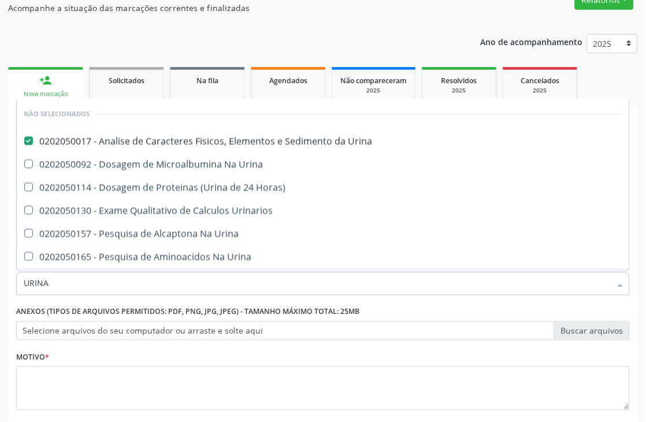
drag, startPoint x: 60, startPoint y: 287, endPoint x: 0, endPoint y: 290, distance: 60.2
click at [0, 291] on div "Acompanhamento Acompanhe a situação das marcações correntes e finalizadas Relat…" at bounding box center [323, 222] width 646 height 528
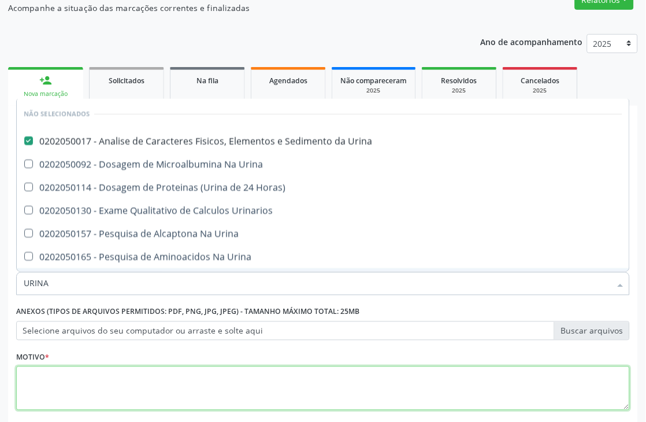
click at [65, 395] on textarea at bounding box center [323, 389] width 614 height 44
checkbox Horas\) "true"
checkbox Urinarios "true"
checkbox Urina "true"
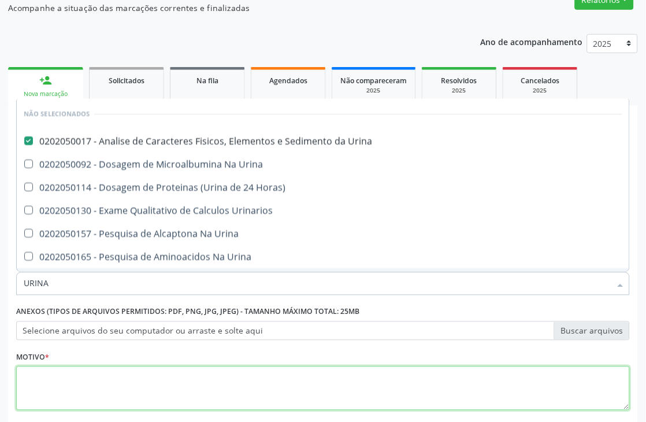
checkbox Urina "true"
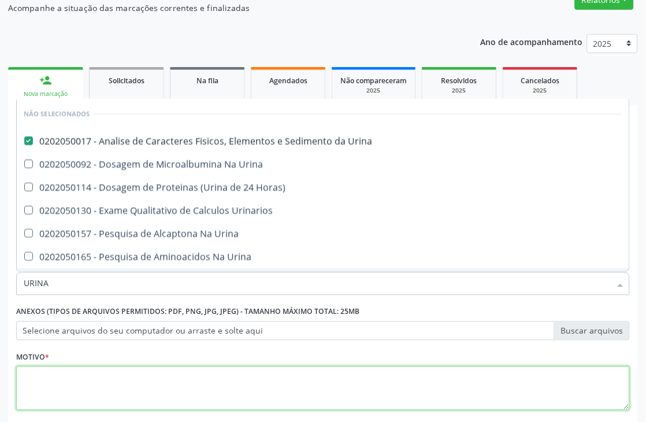
checkbox Urina "true"
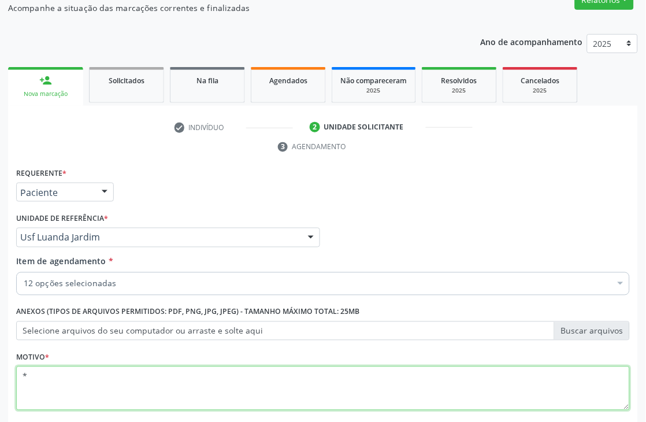
scroll to position [194, 0]
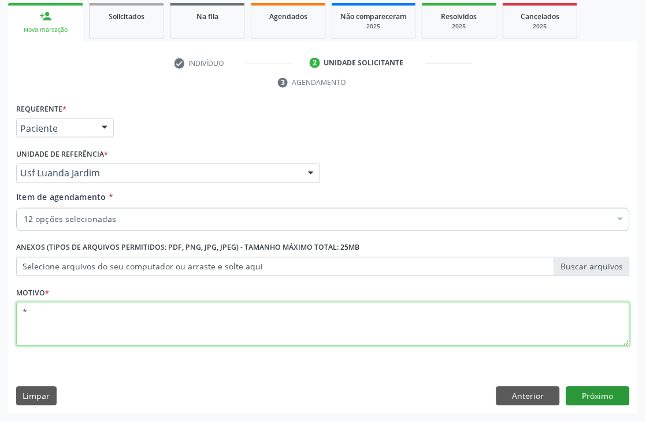
type textarea "*"
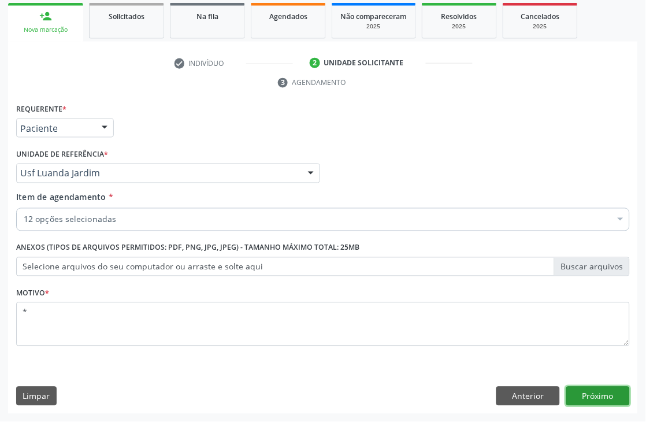
click at [616, 401] on button "Próximo" at bounding box center [599, 397] width 64 height 20
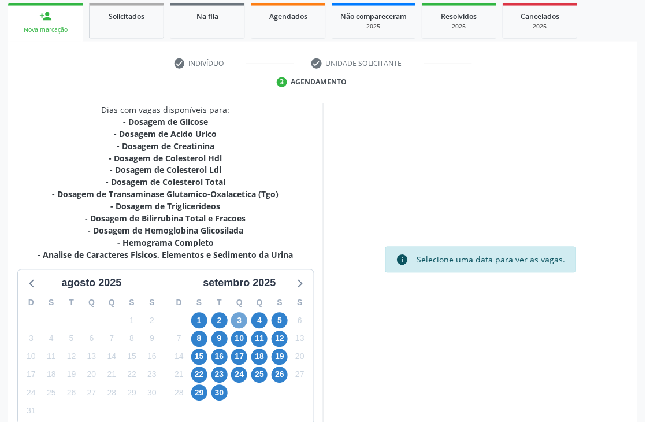
click at [238, 317] on span "3" at bounding box center [239, 321] width 16 height 16
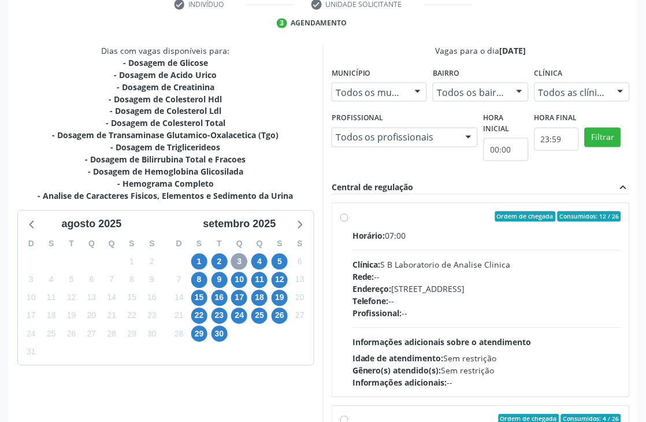
scroll to position [317, 0]
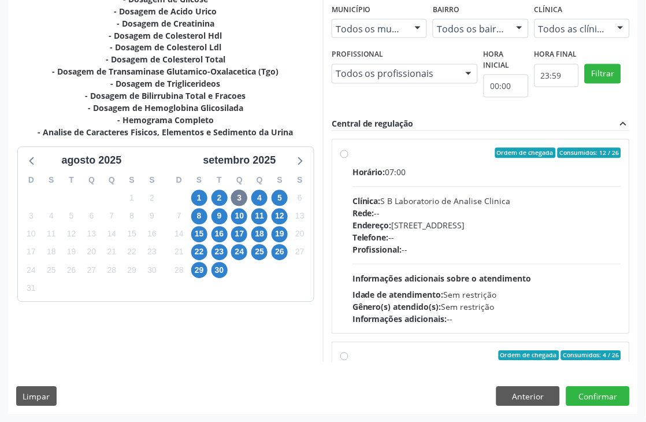
click at [428, 183] on div "Horário: 07:00 Clínica: S B Laboratorio de Analise Clinica Rede: -- Endereço: […" at bounding box center [487, 246] width 269 height 159
click at [349, 158] on input "Ordem de chegada Consumidos: 12 / 26 Horário: 07:00 Clínica: S B Laboratorio de…" at bounding box center [345, 153] width 8 height 10
radio input "true"
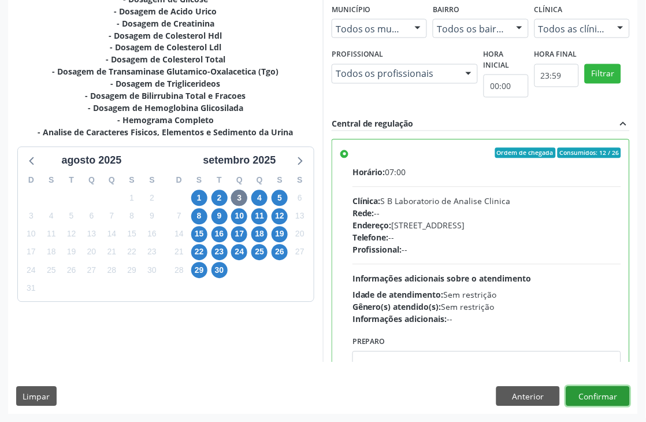
click at [573, 395] on button "Confirmar" at bounding box center [599, 397] width 64 height 20
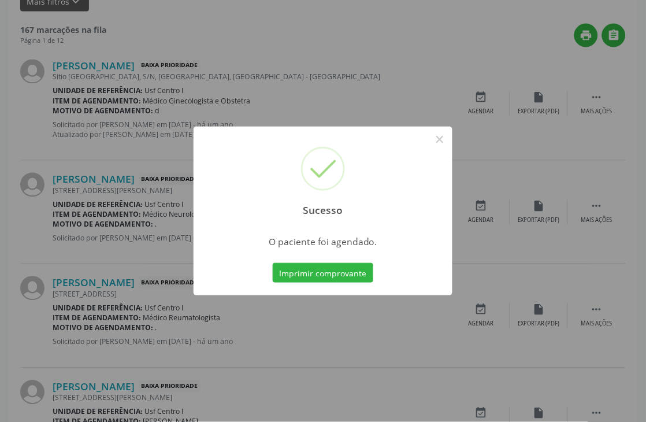
scroll to position [0, 0]
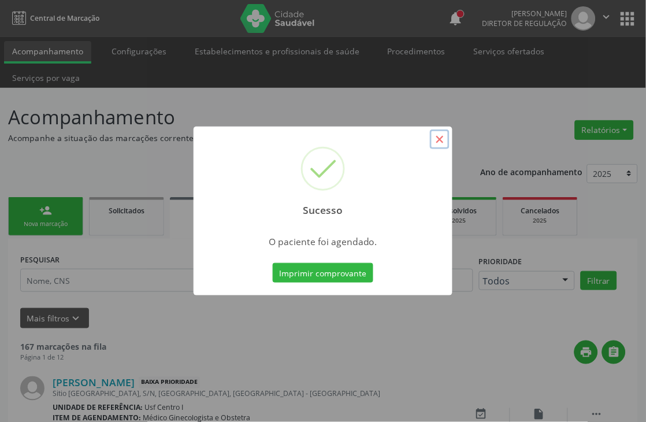
click at [438, 135] on button "×" at bounding box center [440, 140] width 20 height 20
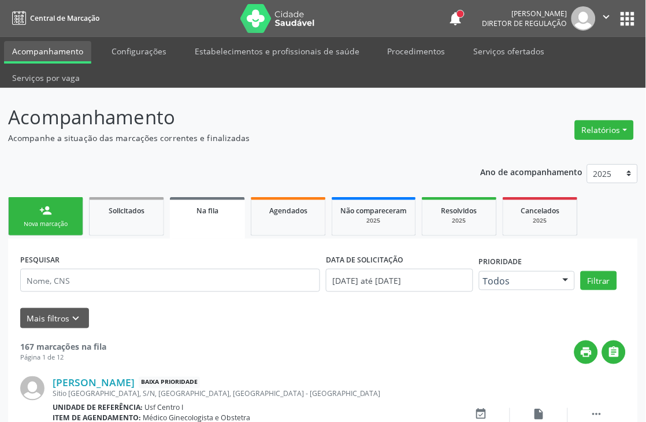
click at [62, 218] on link "person_add Nova marcação" at bounding box center [45, 216] width 75 height 39
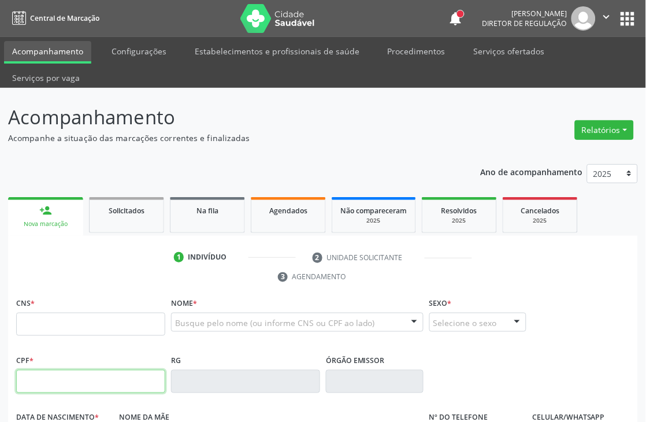
click at [65, 376] on input "text" at bounding box center [90, 381] width 149 height 23
type input "028.611.674-08"
type input "898 0034 5191 9143"
type input "[DATE]"
type input "[PERSON_NAME]"
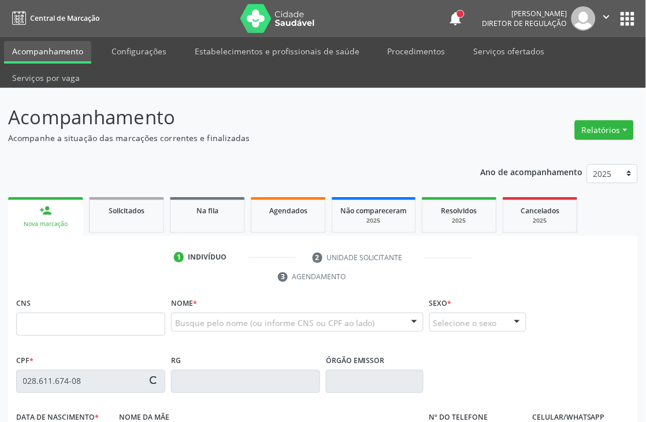
type input "[PHONE_NUMBER]"
type input "S/N"
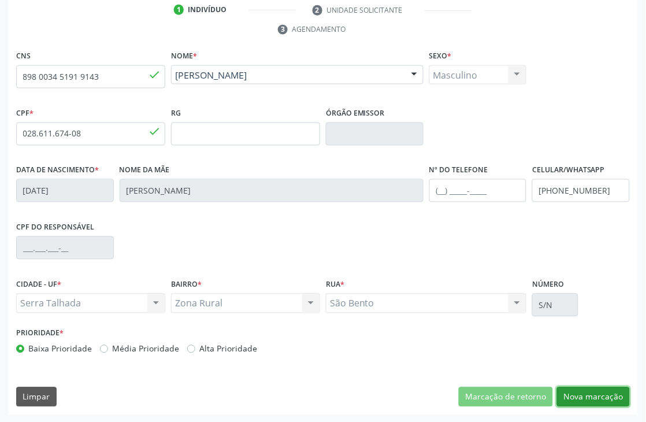
click at [565, 387] on button "Nova marcação" at bounding box center [593, 397] width 73 height 20
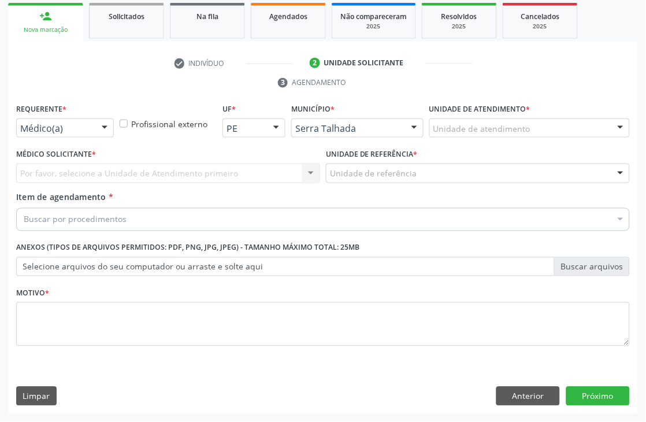
click at [70, 136] on div "Médico(a)" at bounding box center [65, 129] width 98 height 20
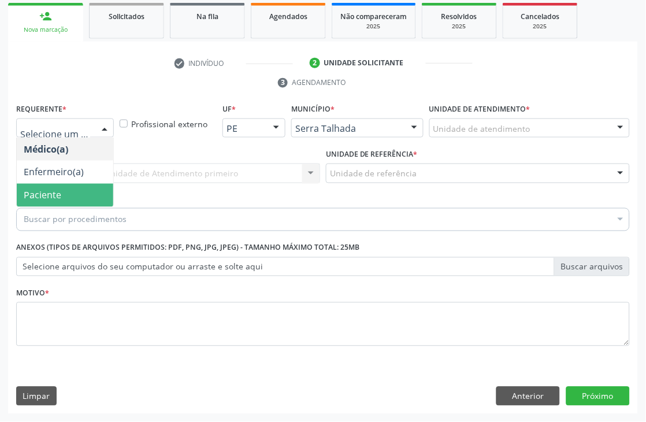
click at [72, 186] on span "Paciente" at bounding box center [65, 195] width 97 height 23
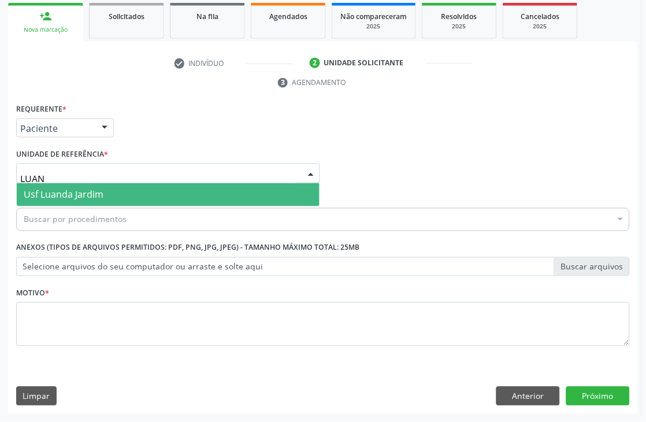
type input "LUAND"
click at [50, 188] on span "Usf Luanda Jardim" at bounding box center [64, 194] width 80 height 13
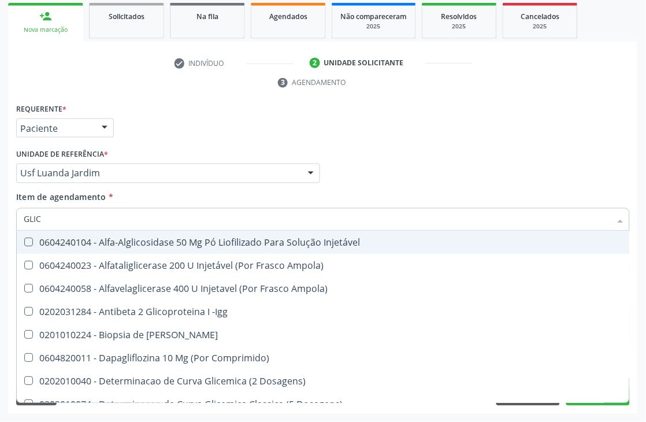
type input "GLICO"
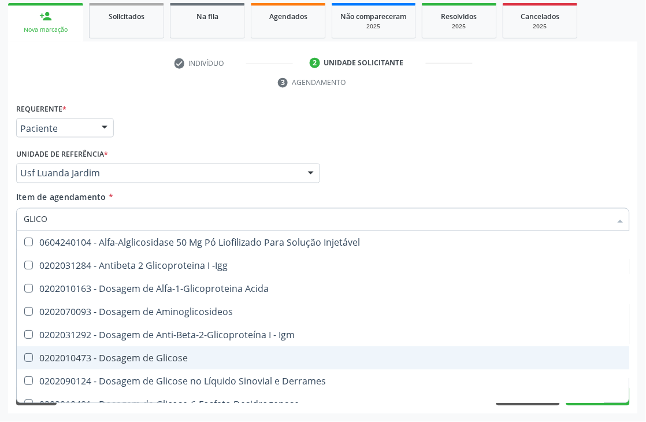
click at [124, 358] on div "0202010473 - Dosagem de Glicose" at bounding box center [336, 358] width 624 height 9
checkbox Glicose "true"
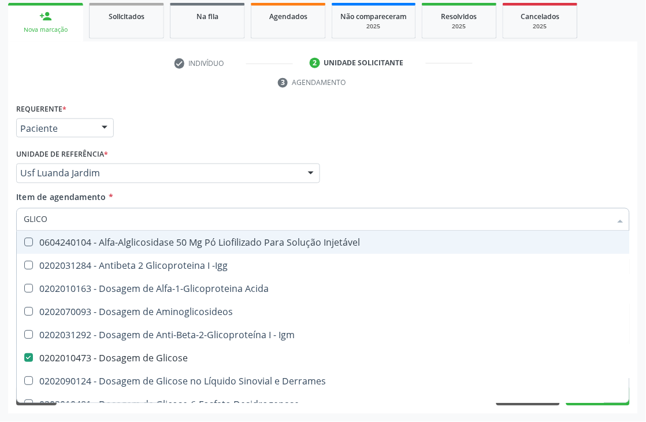
drag, startPoint x: 49, startPoint y: 215, endPoint x: 0, endPoint y: 216, distance: 49.2
click at [45, 215] on input "GLICO" at bounding box center [317, 219] width 587 height 23
drag, startPoint x: 51, startPoint y: 214, endPoint x: 0, endPoint y: 210, distance: 51.0
click at [0, 210] on div "Acompanhamento Acompanhe a situação das marcações correntes e finalizadas Relat…" at bounding box center [323, 158] width 646 height 528
type input "ACIDO"
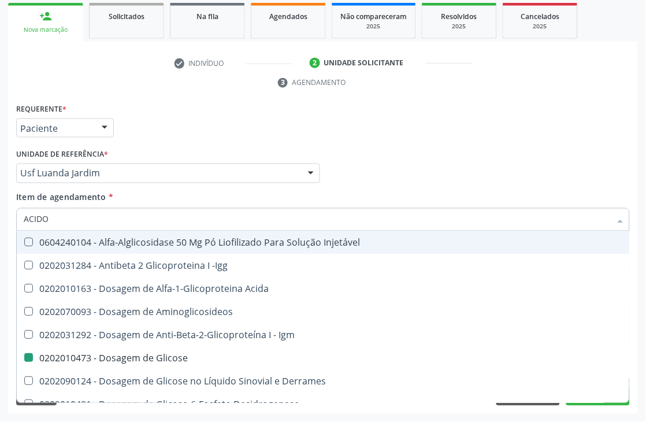
checkbox Glicose "false"
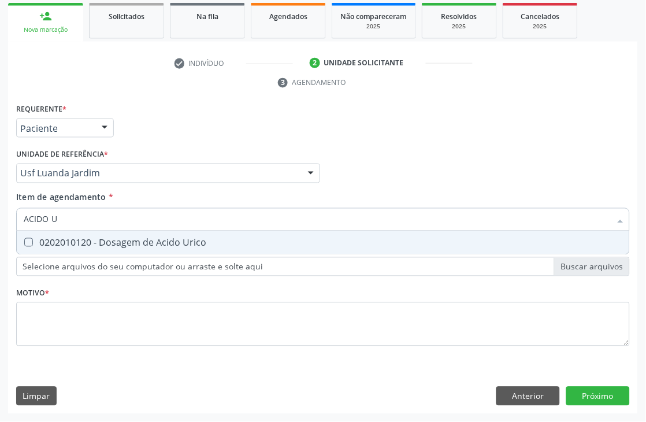
type input "ACIDO U"
click at [80, 239] on div "0202010120 - Dosagem de Acido Urico" at bounding box center [323, 242] width 599 height 9
checkbox Urico "true"
drag, startPoint x: 82, startPoint y: 221, endPoint x: 0, endPoint y: 184, distance: 89.5
click at [0, 186] on div "Acompanhamento Acompanhe a situação das marcações correntes e finalizadas Relat…" at bounding box center [323, 158] width 646 height 528
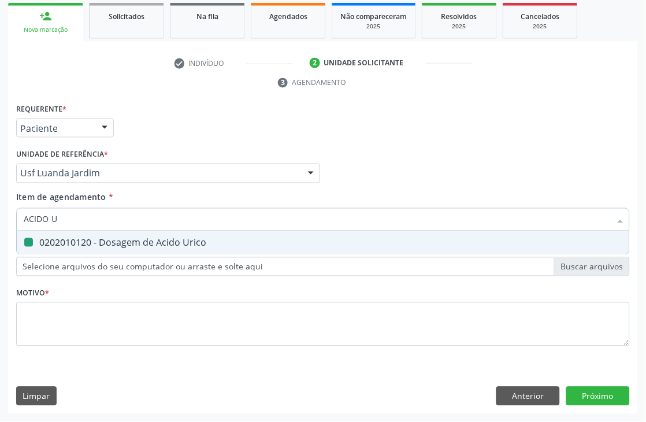
type input "C"
checkbox Urico "false"
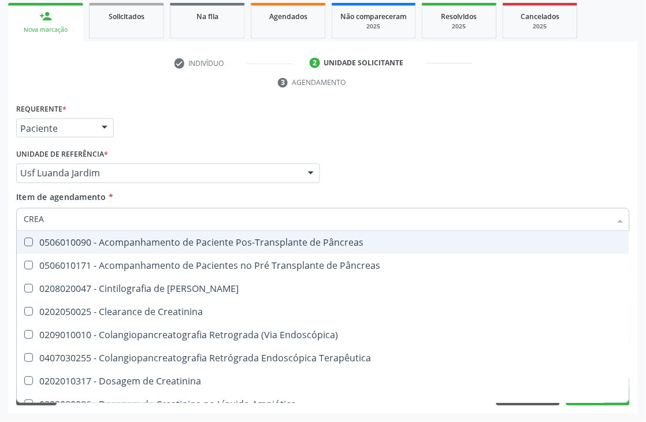
type input "CREAT"
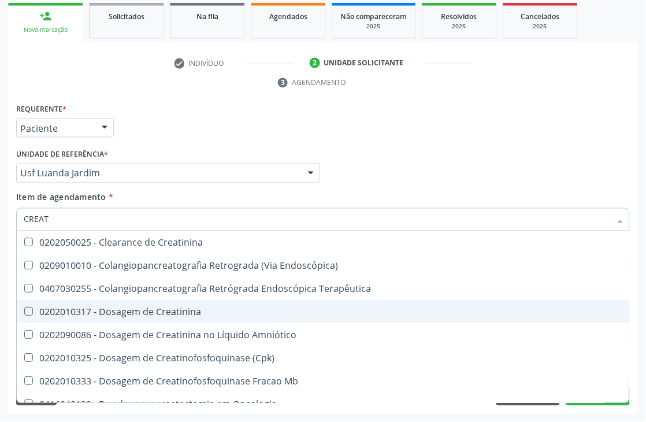
click at [76, 313] on div "0202010317 - Dosagem de Creatinina" at bounding box center [323, 312] width 599 height 9
checkbox Creatinina "true"
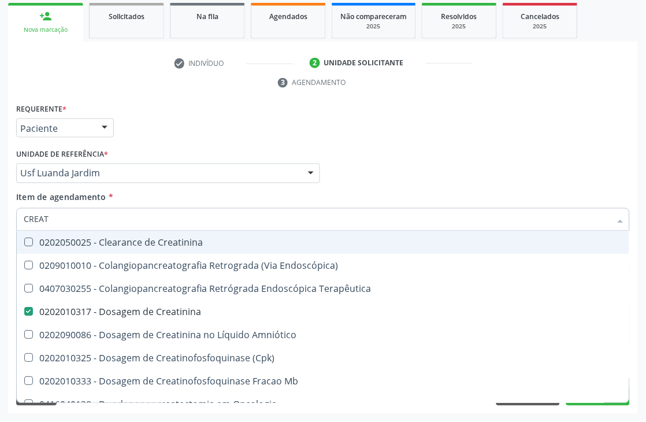
drag, startPoint x: 76, startPoint y: 213, endPoint x: 0, endPoint y: 200, distance: 76.8
click at [0, 213] on div "Acompanhamento Acompanhe a situação das marcações correntes e finalizadas Relat…" at bounding box center [323, 158] width 646 height 528
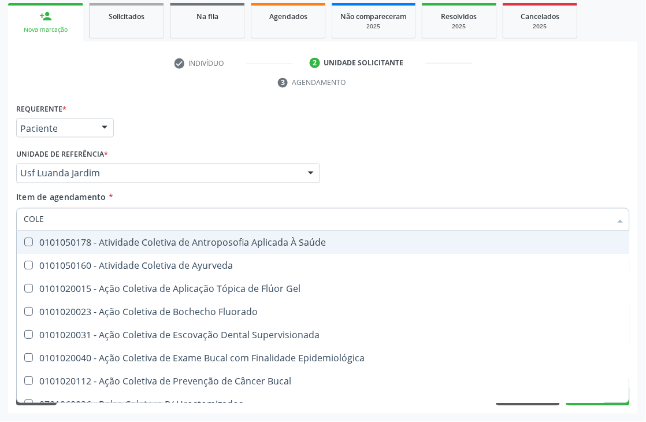
type input "COLES"
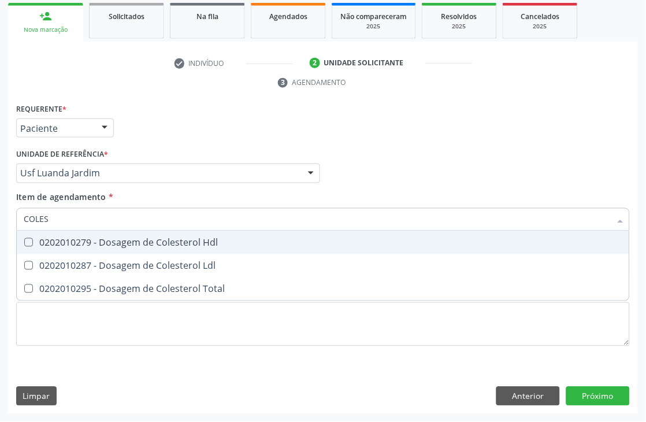
click at [66, 245] on div "0202010279 - Dosagem de Colesterol Hdl" at bounding box center [323, 242] width 599 height 9
checkbox Hdl "true"
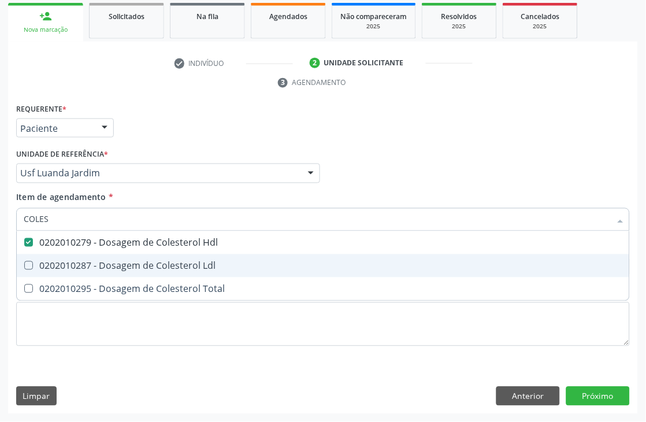
click at [58, 263] on div "0202010287 - Dosagem de Colesterol Ldl" at bounding box center [323, 265] width 599 height 9
checkbox Ldl "true"
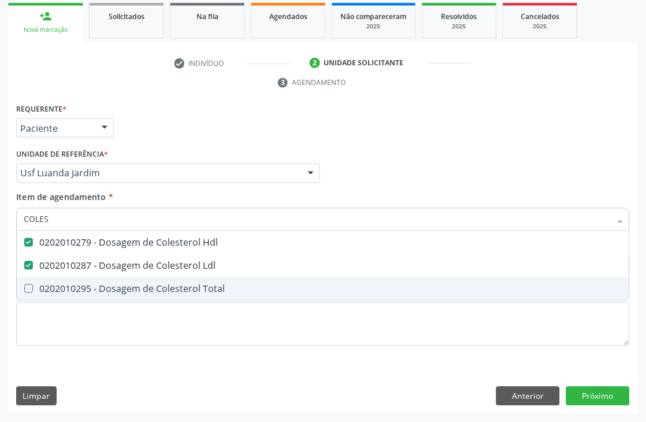
click at [47, 288] on div "0202010295 - Dosagem de Colesterol Total" at bounding box center [323, 288] width 599 height 9
checkbox Total "true"
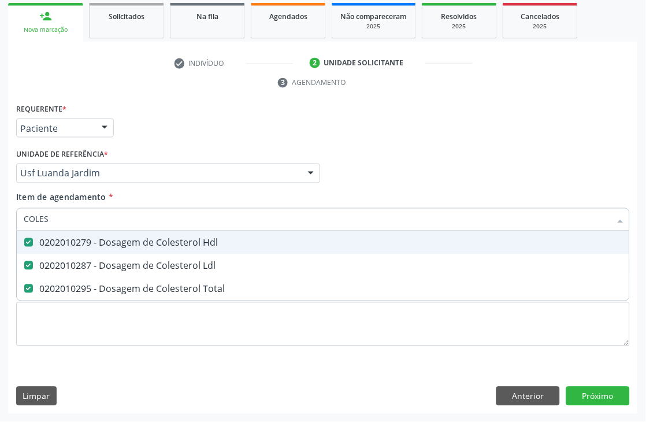
drag, startPoint x: 69, startPoint y: 224, endPoint x: 0, endPoint y: 167, distance: 89.9
click at [0, 198] on div "Acompanhamento Acompanhe a situação das marcações correntes e finalizadas Relat…" at bounding box center [323, 158] width 646 height 528
type input "BI"
checkbox Hdl "false"
checkbox Ldl "false"
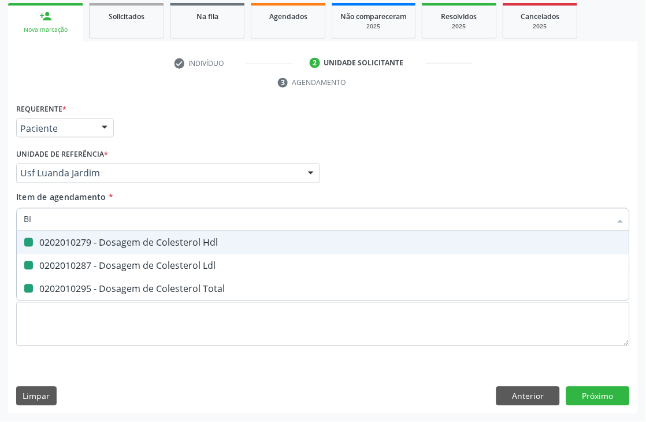
checkbox Total "false"
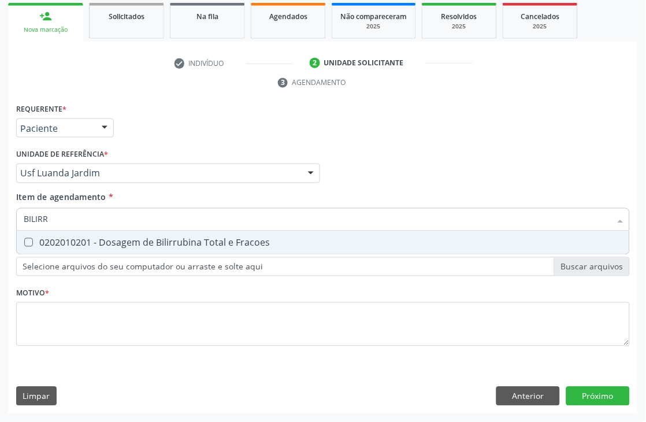
type input "BILIRRU"
click at [28, 240] on Fracoes at bounding box center [28, 242] width 9 height 9
click at [24, 240] on Fracoes "checkbox" at bounding box center [21, 243] width 8 height 8
checkbox Fracoes "true"
drag, startPoint x: 71, startPoint y: 214, endPoint x: 0, endPoint y: 193, distance: 73.5
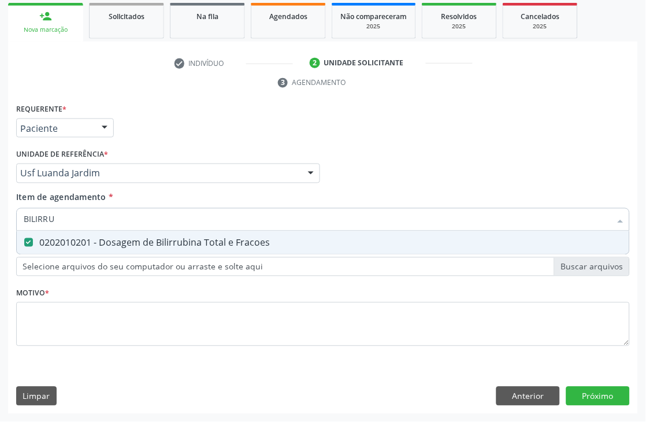
click at [0, 206] on div "Acompanhamento Acompanhe a situação das marcações correntes e finalizadas Relat…" at bounding box center [323, 158] width 646 height 528
type input "TRI"
checkbox Fracoes "false"
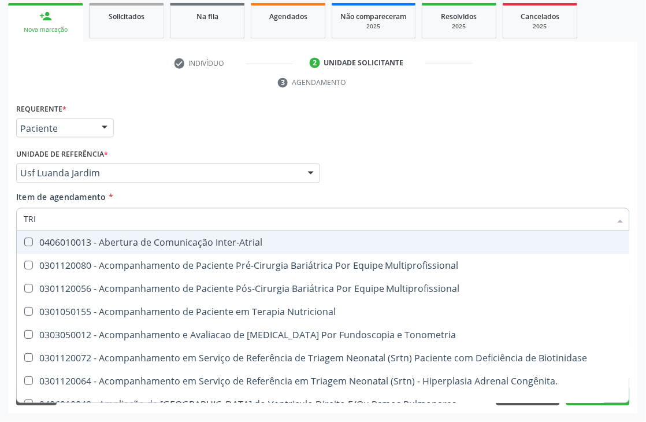
type input "TRIG"
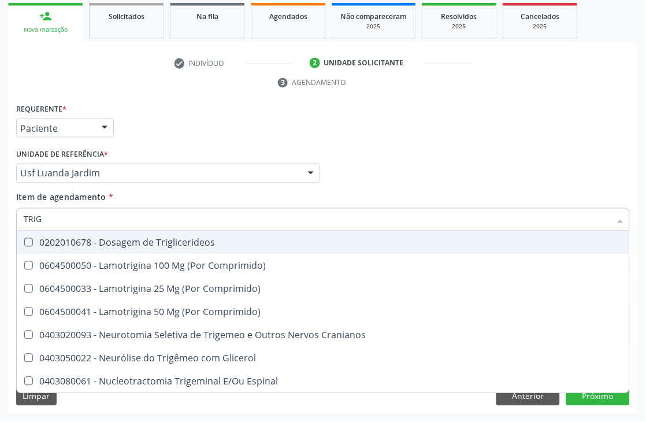
click at [57, 238] on div "0202010678 - Dosagem de Triglicerideos" at bounding box center [323, 242] width 599 height 9
checkbox Triglicerideos "true"
drag, startPoint x: 61, startPoint y: 220, endPoint x: 0, endPoint y: 199, distance: 64.7
click at [0, 208] on div "Acompanhamento Acompanhe a situação das marcações correntes e finalizadas Relat…" at bounding box center [323, 158] width 646 height 528
type input "EMO"
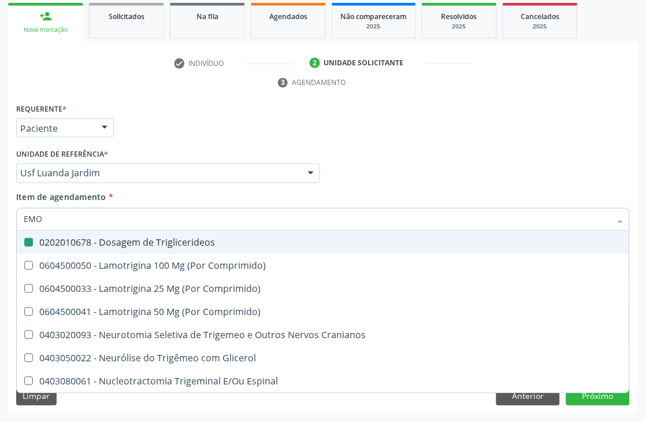
checkbox Triglicerideos "false"
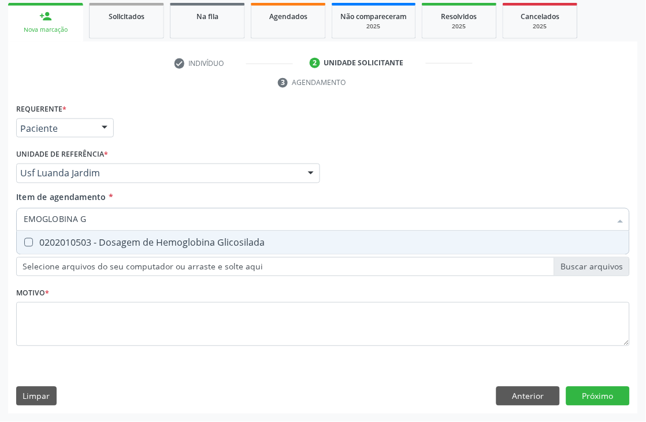
type input "EMOGLOBINA G"
click at [53, 249] on span "0202010503 - Dosagem de Hemoglobina Glicosilada" at bounding box center [323, 242] width 613 height 23
checkbox Glicosilada "true"
drag, startPoint x: 82, startPoint y: 217, endPoint x: 0, endPoint y: 217, distance: 81.5
click at [0, 217] on div "Acompanhamento Acompanhe a situação das marcações correntes e finalizadas Relat…" at bounding box center [323, 158] width 646 height 528
